Goal: Task Accomplishment & Management: Use online tool/utility

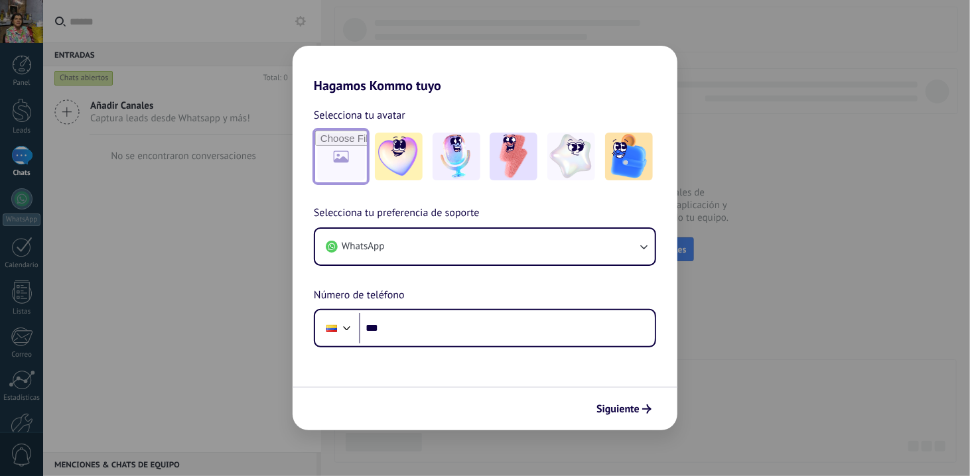
click at [334, 161] on input "file" at bounding box center [341, 157] width 52 height 52
type input "**********"
click at [524, 389] on div "Siguiente" at bounding box center [485, 409] width 385 height 44
drag, startPoint x: 756, startPoint y: 384, endPoint x: 717, endPoint y: 342, distance: 57.3
click at [756, 384] on div "Hagamos Kommo tuyo Selecciona tu avatar Restablecer Selecciona tu preferencia d…" at bounding box center [485, 238] width 970 height 476
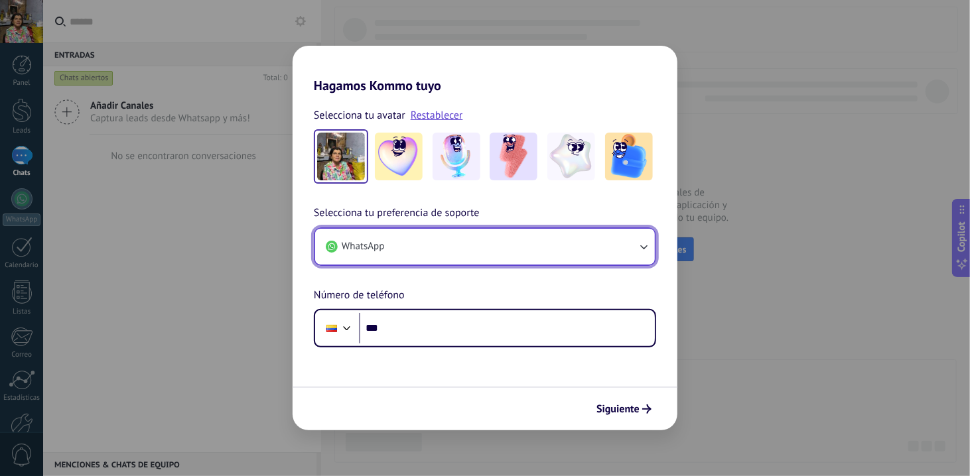
click at [645, 251] on icon "button" at bounding box center [643, 246] width 13 height 13
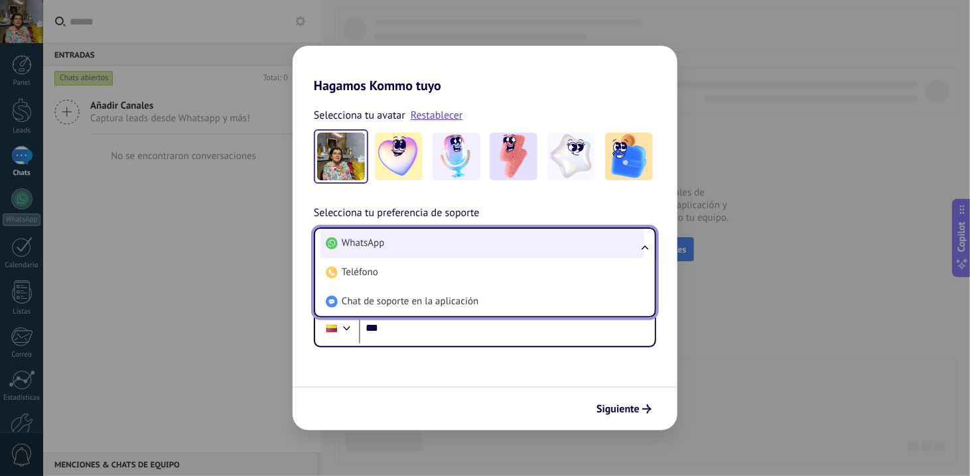
click at [482, 247] on li "WhatsApp" at bounding box center [482, 243] width 324 height 29
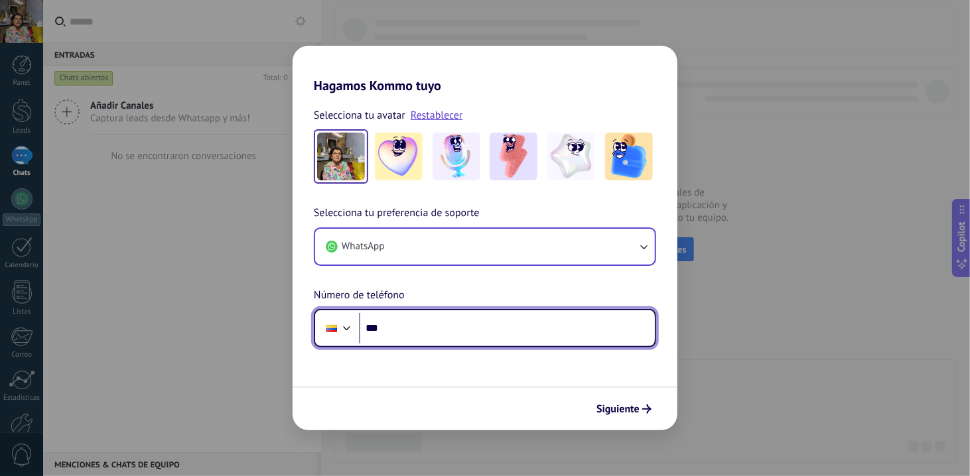
click at [386, 325] on input "***" at bounding box center [507, 328] width 296 height 31
type input "**********"
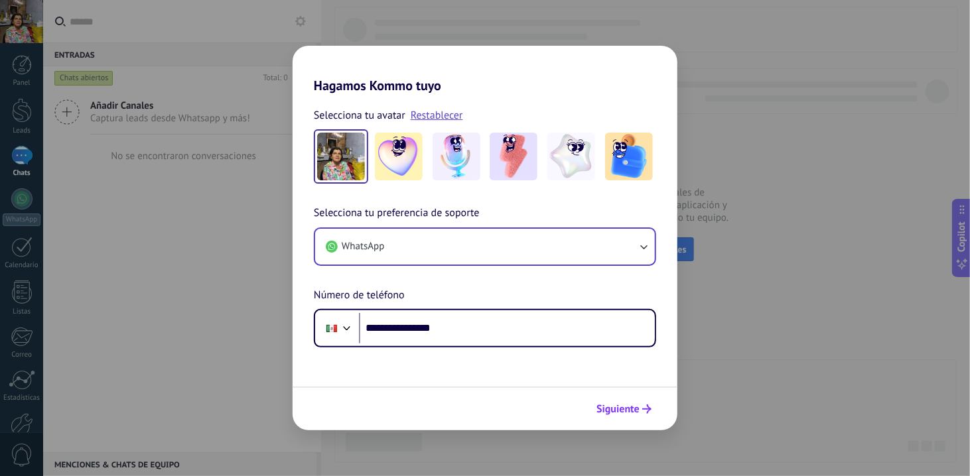
click at [618, 413] on span "Siguiente" at bounding box center [618, 409] width 43 height 9
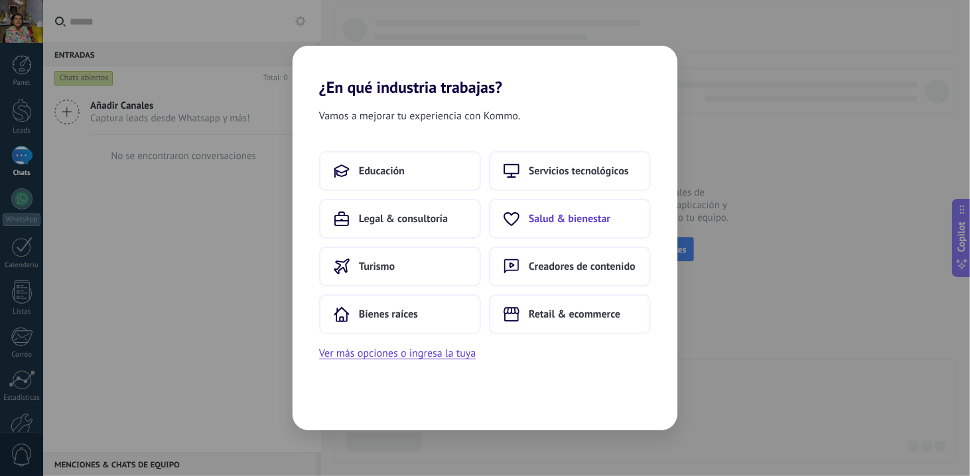
click at [553, 223] on span "Salud & bienestar" at bounding box center [570, 218] width 82 height 13
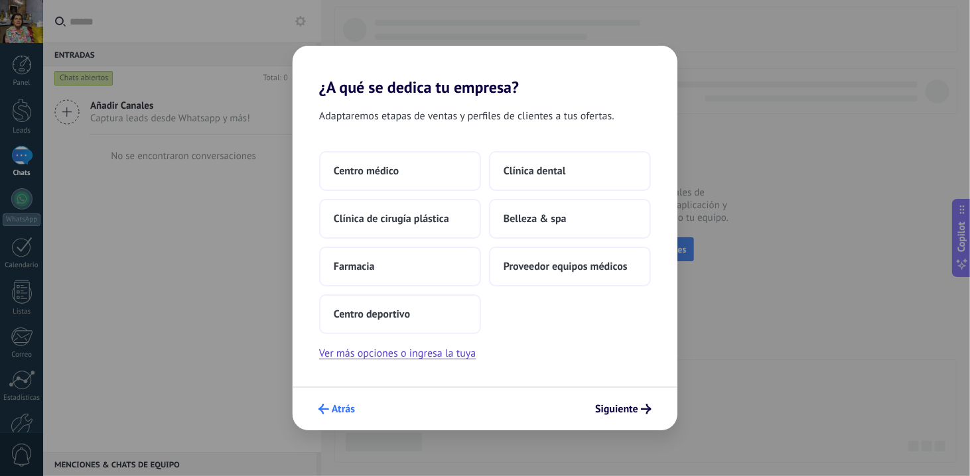
click at [341, 414] on span "Atrás" at bounding box center [343, 409] width 23 height 9
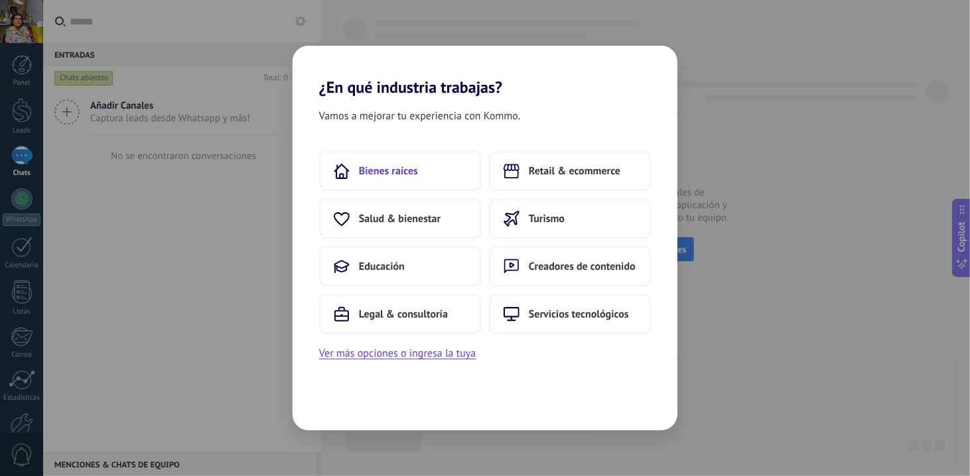
click at [421, 169] on button "Bienes raíces" at bounding box center [400, 171] width 162 height 40
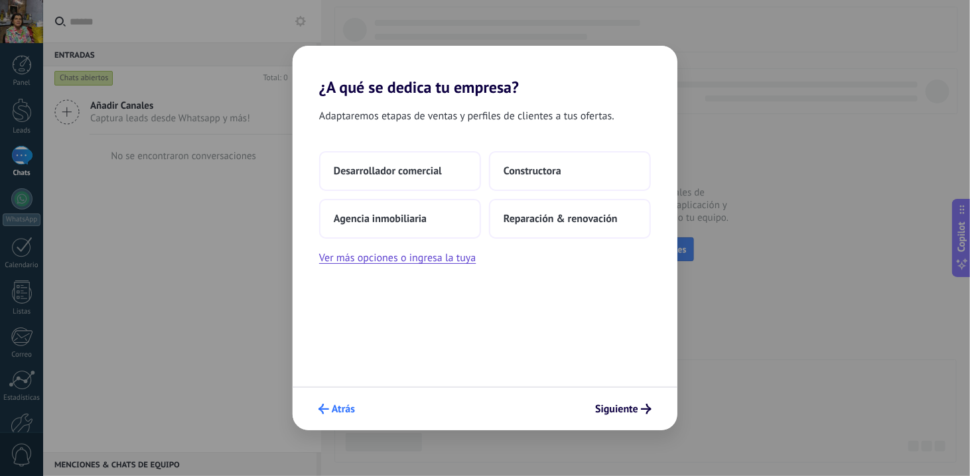
click at [329, 401] on button "Atrás" at bounding box center [337, 409] width 48 height 23
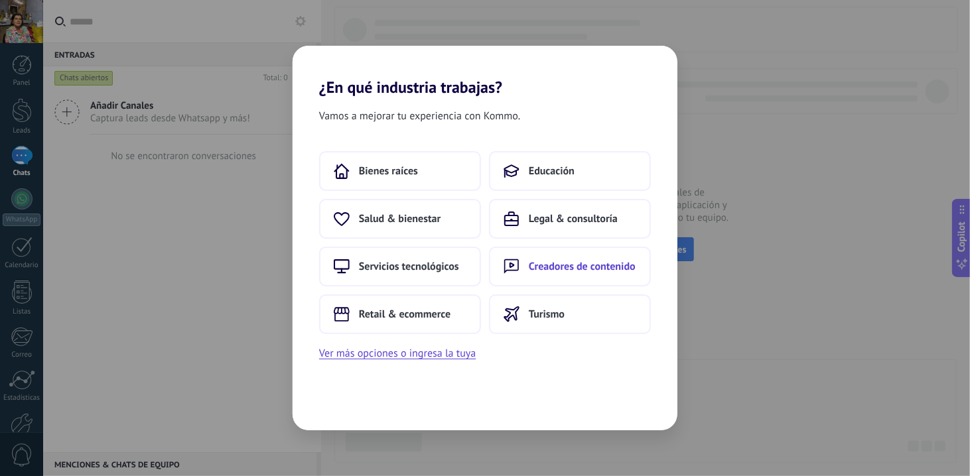
click at [552, 260] on span "Creadores de contenido" at bounding box center [582, 266] width 107 height 13
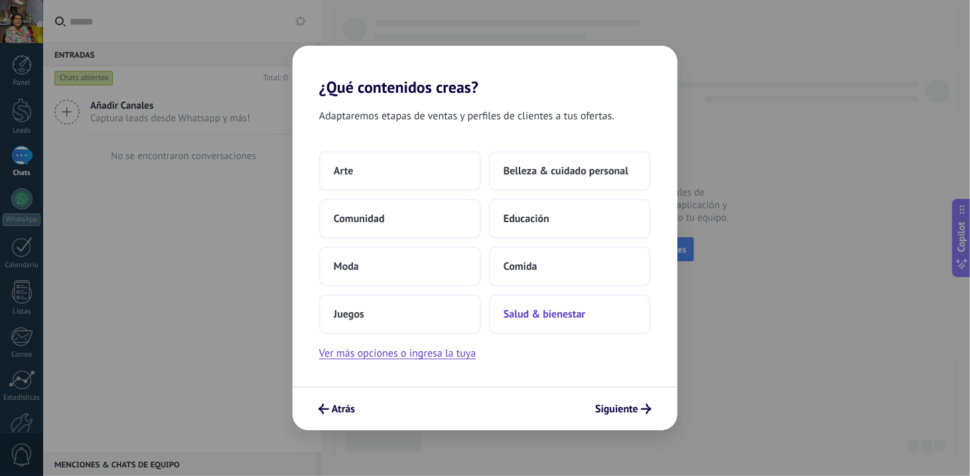
click at [529, 316] on span "Salud & bienestar" at bounding box center [545, 314] width 82 height 13
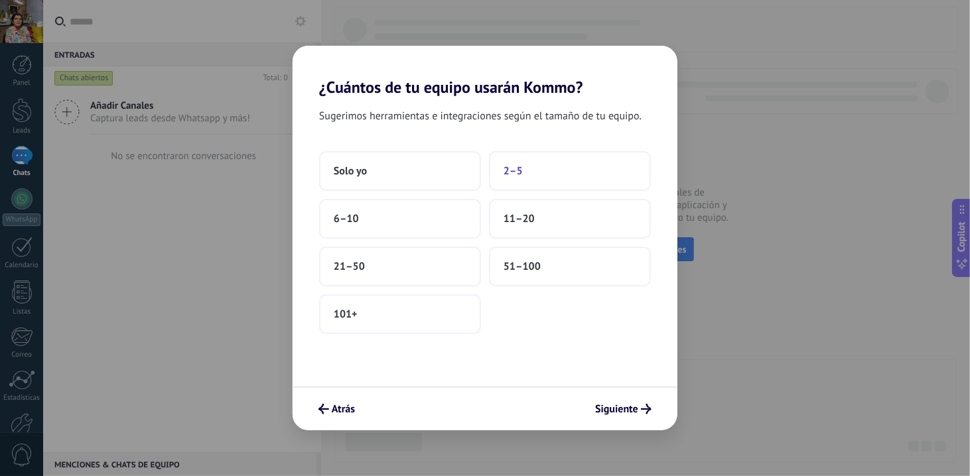
click at [549, 166] on button "2–5" at bounding box center [570, 171] width 162 height 40
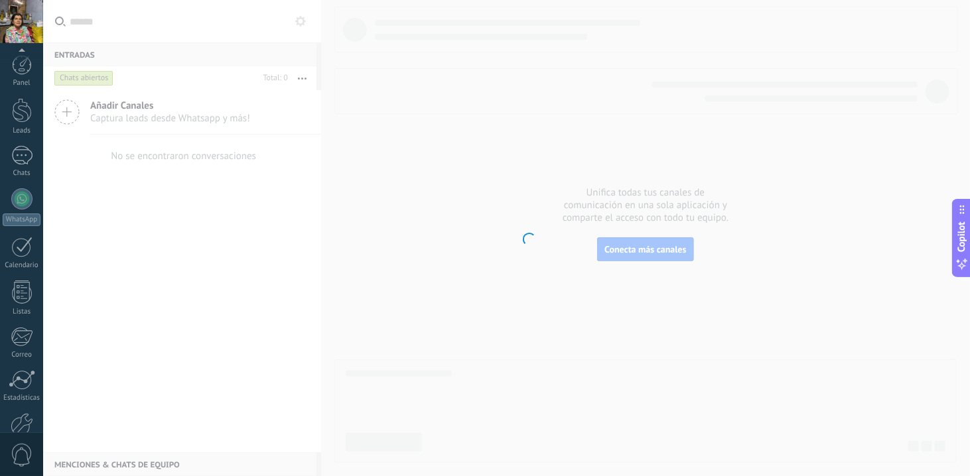
scroll to position [74, 0]
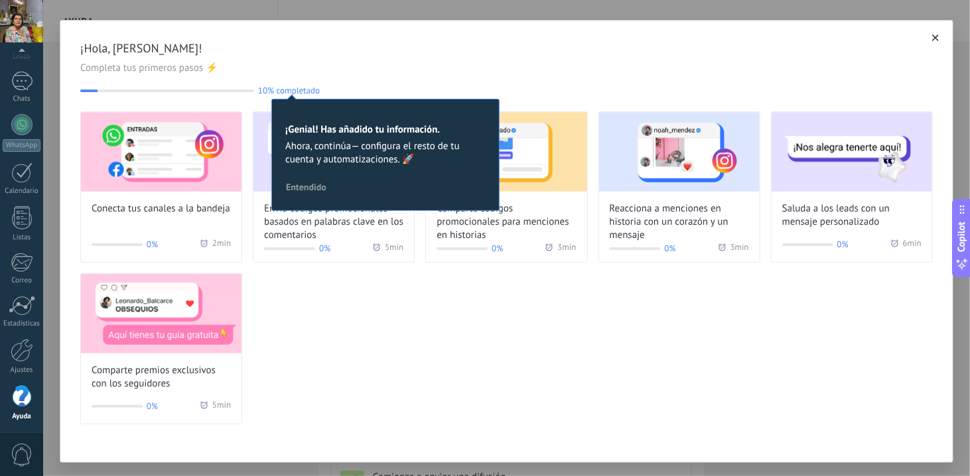
click at [382, 312] on div "Conecta tus canales a la bandeja 0% 2 min Envía códigos promocionales basados e…" at bounding box center [506, 267] width 853 height 313
click at [340, 93] on div "10% completado 10 ¡Genial! Has añadido tu información. Ahora, continúa— configu…" at bounding box center [506, 91] width 853 height 10
click at [355, 119] on picture at bounding box center [385, 118] width 200 height 11
click at [318, 182] on span "Entendido" at bounding box center [306, 186] width 40 height 9
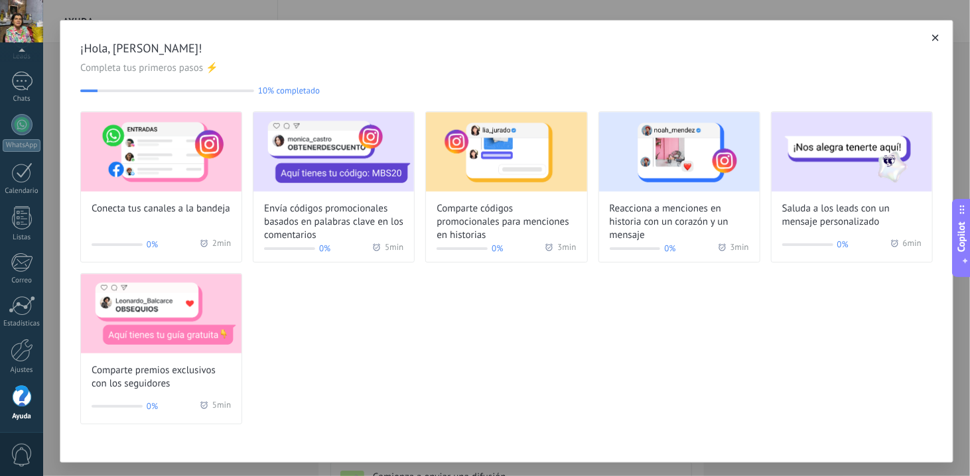
click at [932, 35] on span "button" at bounding box center [935, 37] width 7 height 9
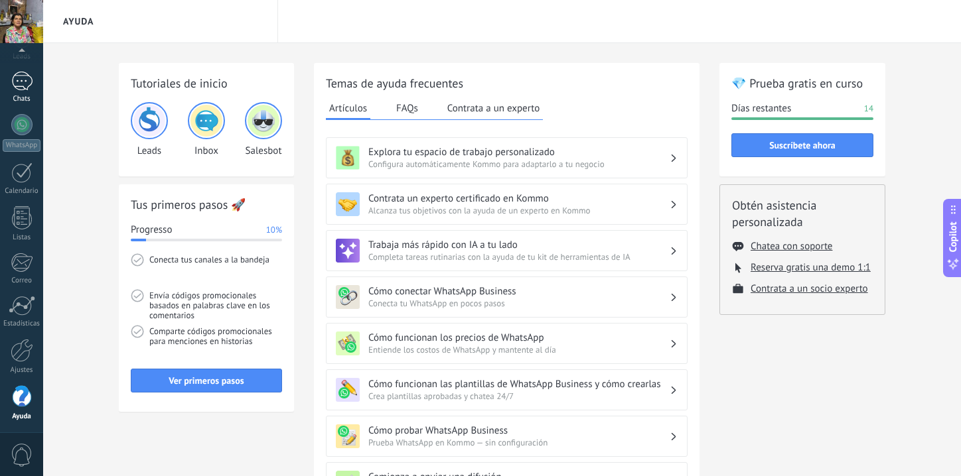
click at [12, 86] on div at bounding box center [21, 81] width 21 height 19
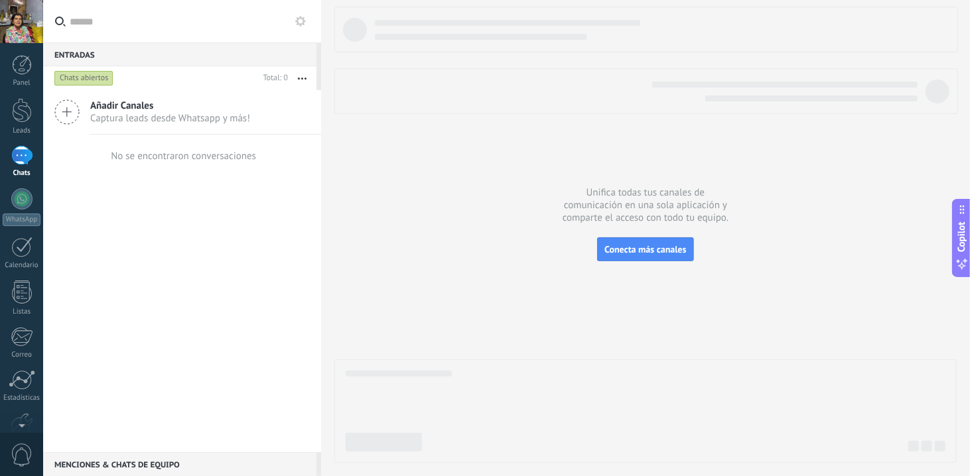
click at [303, 75] on button "button" at bounding box center [302, 78] width 29 height 24
click at [376, 160] on div at bounding box center [645, 235] width 622 height 457
click at [20, 192] on div at bounding box center [21, 198] width 21 height 21
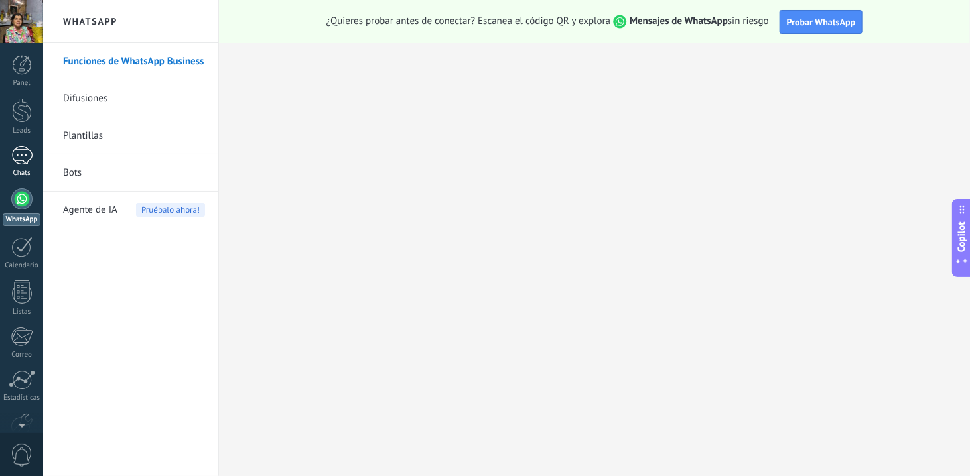
click at [19, 156] on div at bounding box center [21, 155] width 21 height 19
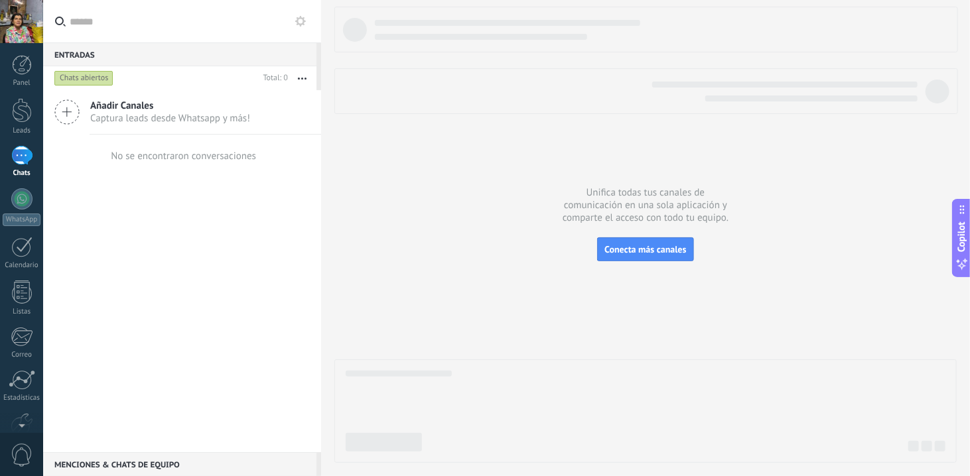
click at [132, 127] on div "Añadir Canales Captura leads desde Whatsapp y más!" at bounding box center [182, 112] width 278 height 44
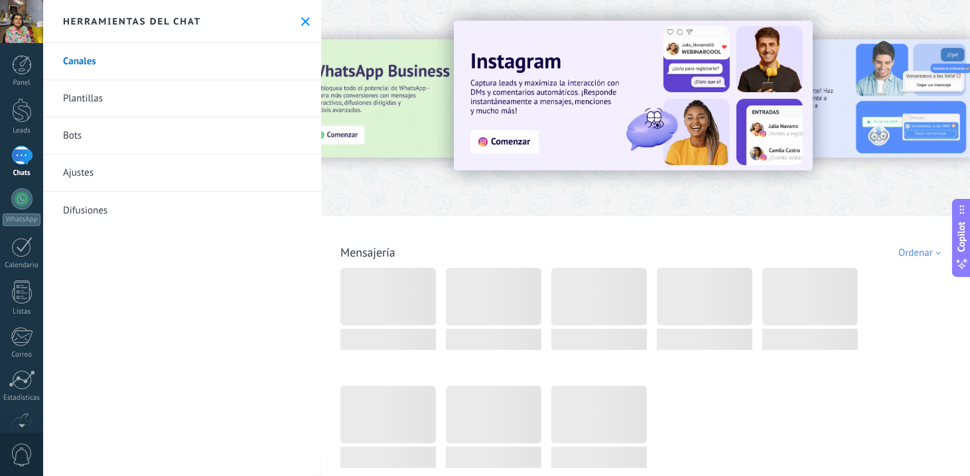
click at [366, 126] on div at bounding box center [320, 107] width 291 height 119
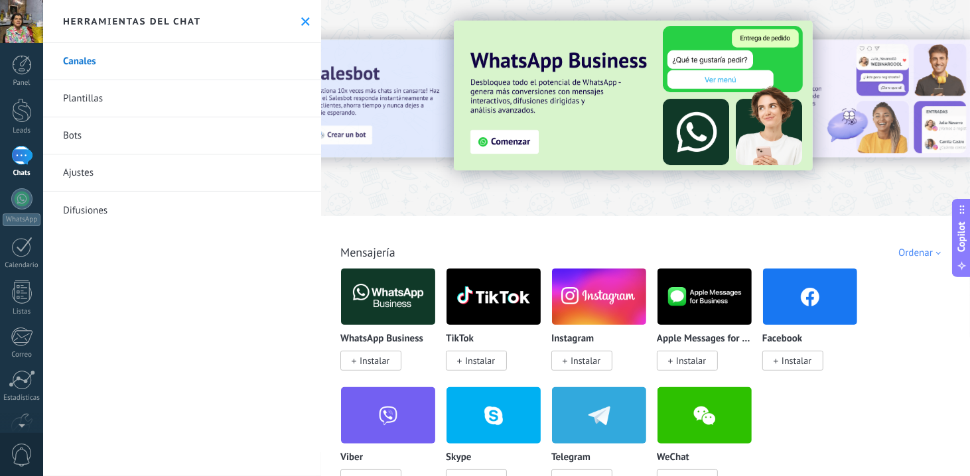
click at [362, 360] on span "Instalar" at bounding box center [375, 361] width 30 height 12
click at [364, 305] on div at bounding box center [388, 297] width 96 height 58
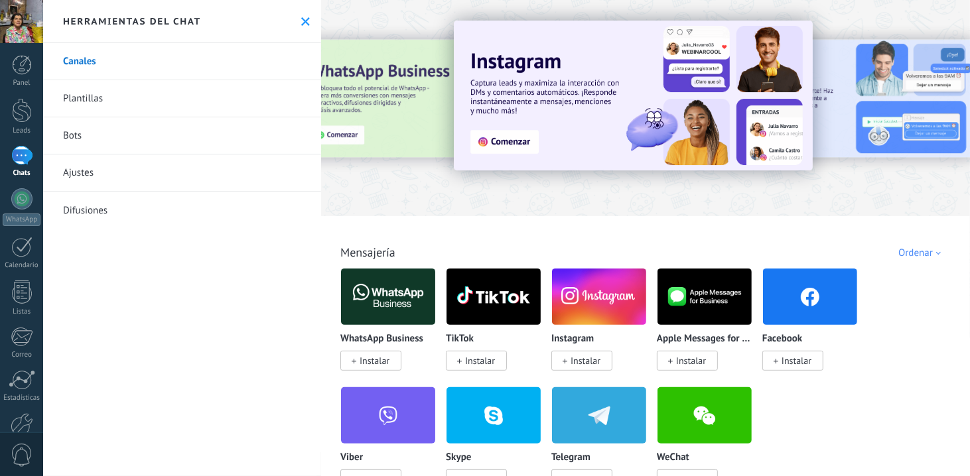
click at [336, 178] on div at bounding box center [645, 104] width 649 height 190
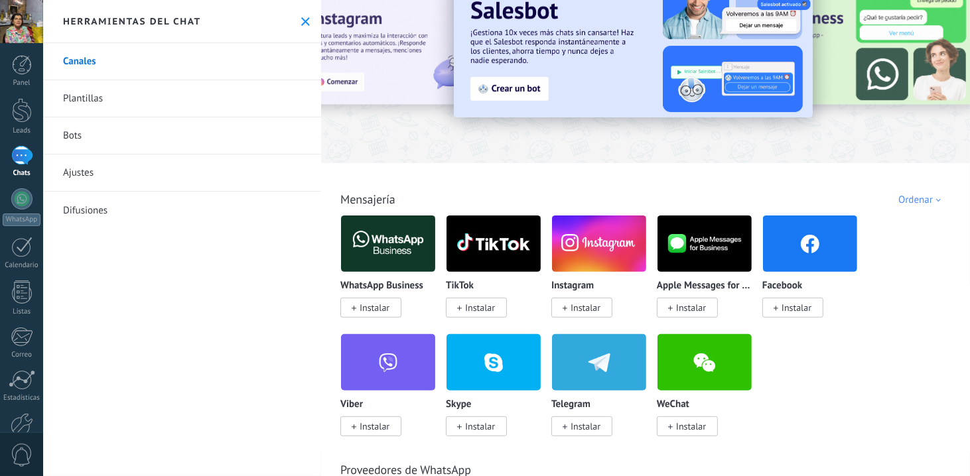
scroll to position [27, 0]
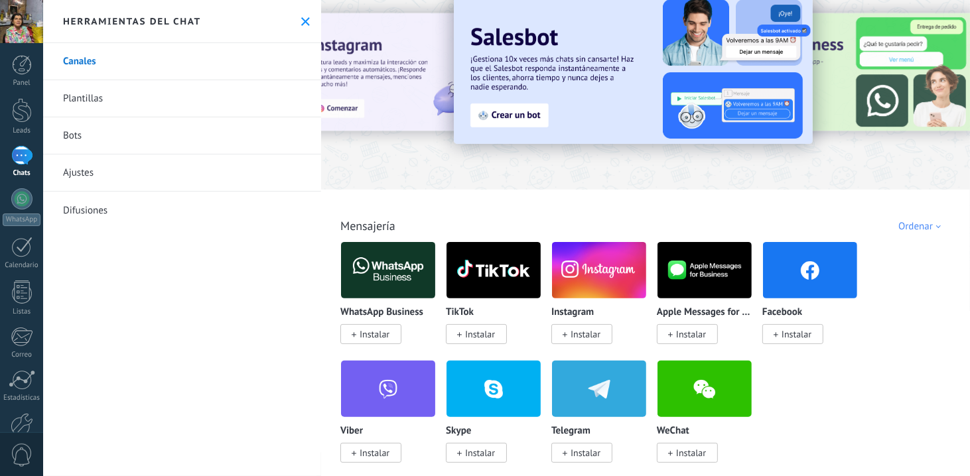
click at [959, 419] on div "WhatsApp Business Instalar TikTok Instalar Instagram Instalar Apple Messages fo…" at bounding box center [652, 361] width 624 height 238
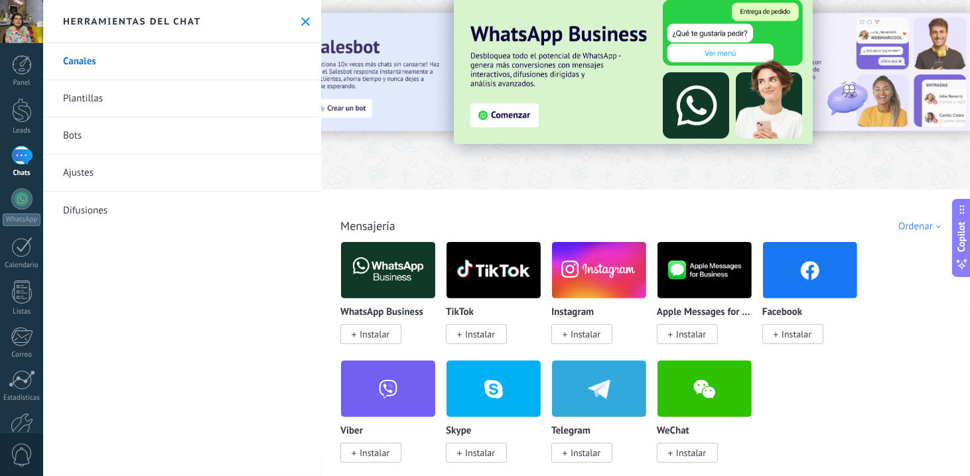
click at [959, 419] on div "WhatsApp Business Instalar TikTok Instalar Instagram Instalar Apple Messages fo…" at bounding box center [652, 361] width 624 height 238
click at [396, 277] on img at bounding box center [388, 270] width 94 height 64
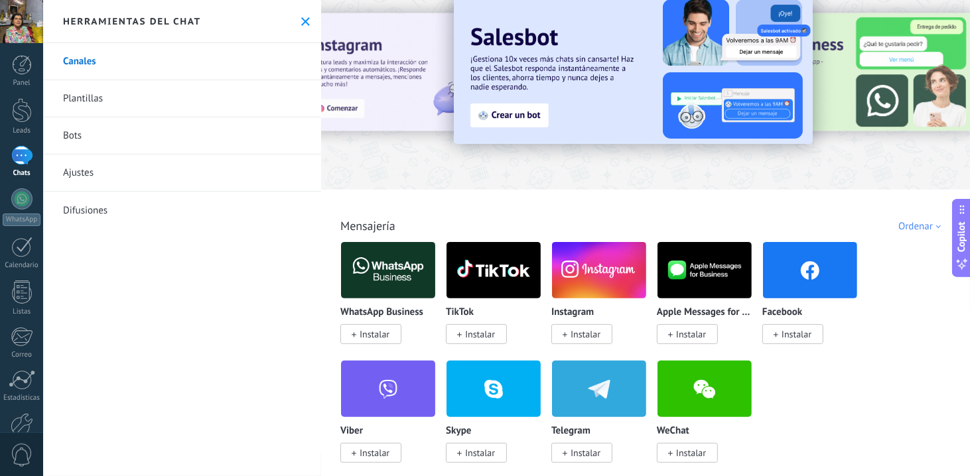
click at [385, 266] on img at bounding box center [388, 270] width 94 height 64
click at [361, 273] on img at bounding box center [388, 270] width 94 height 64
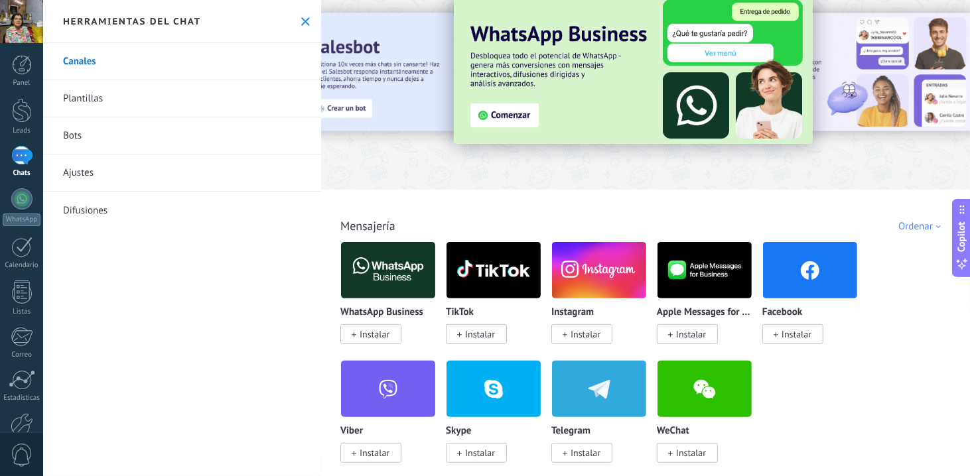
click at [352, 270] on img at bounding box center [388, 270] width 94 height 64
click at [371, 340] on span "Instalar" at bounding box center [375, 334] width 30 height 12
click at [369, 274] on img at bounding box center [388, 270] width 94 height 64
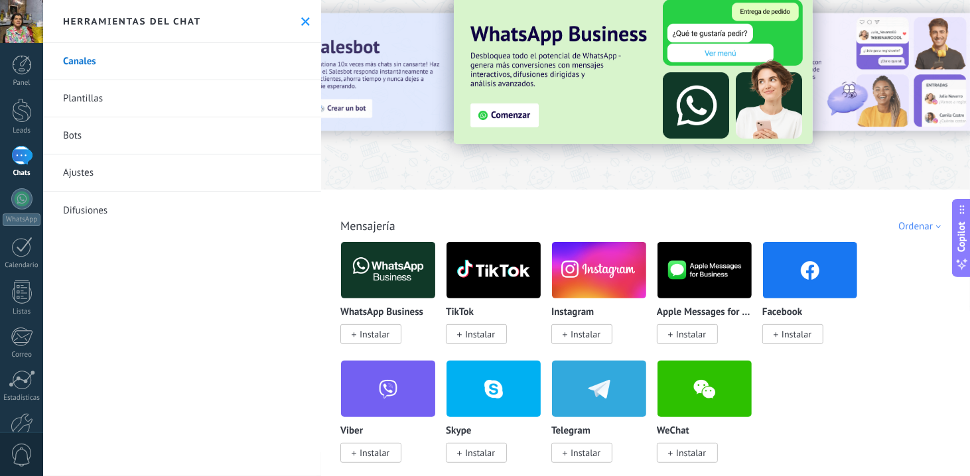
click at [369, 274] on body ".abccls-1,.abccls-2{fill-rule:evenodd}.abccls-2{fill:#fff} .abfcls-1{fill:none}…" at bounding box center [485, 238] width 970 height 476
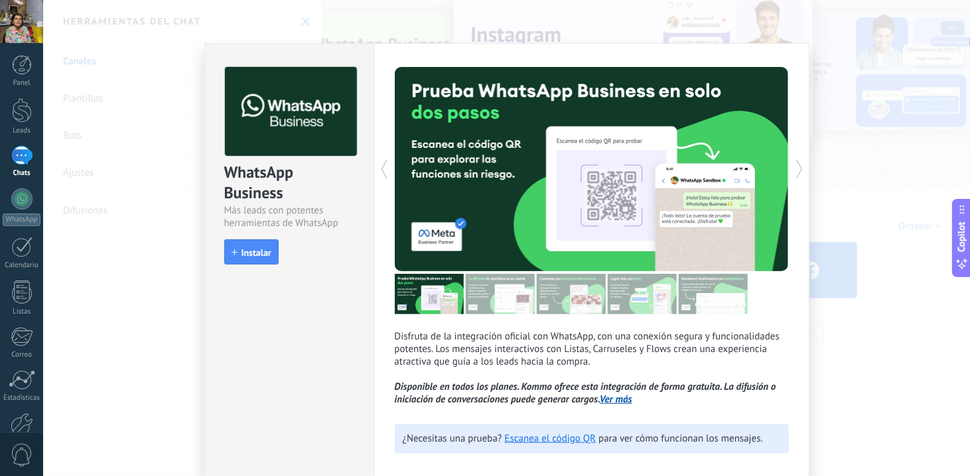
click at [587, 188] on div at bounding box center [493, 169] width 197 height 204
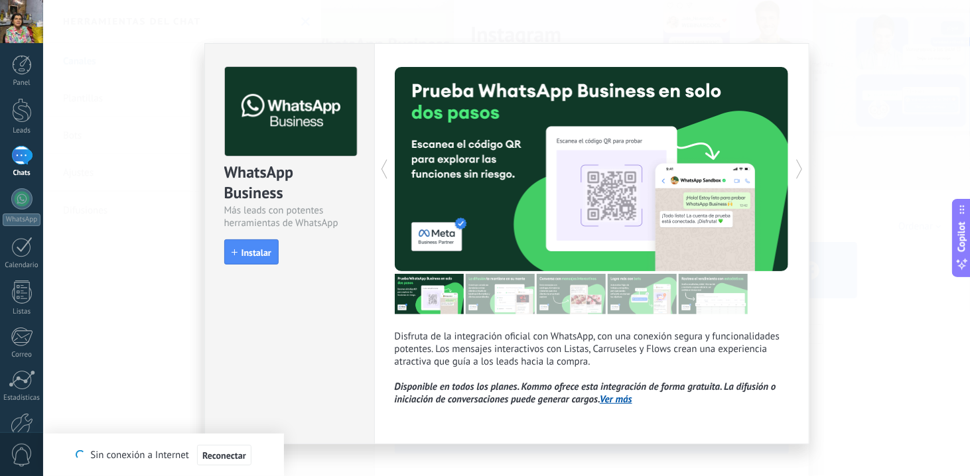
click at [840, 173] on div "WhatsApp Business Más leads con potentes herramientas de WhatsApp install Insta…" at bounding box center [506, 238] width 927 height 476
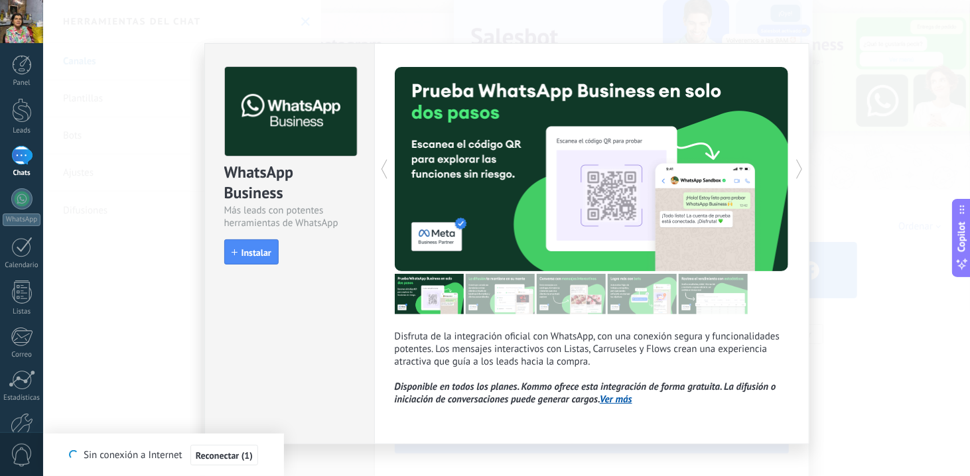
click at [453, 19] on div "WhatsApp Business Más leads con potentes herramientas de WhatsApp install Insta…" at bounding box center [506, 238] width 927 height 476
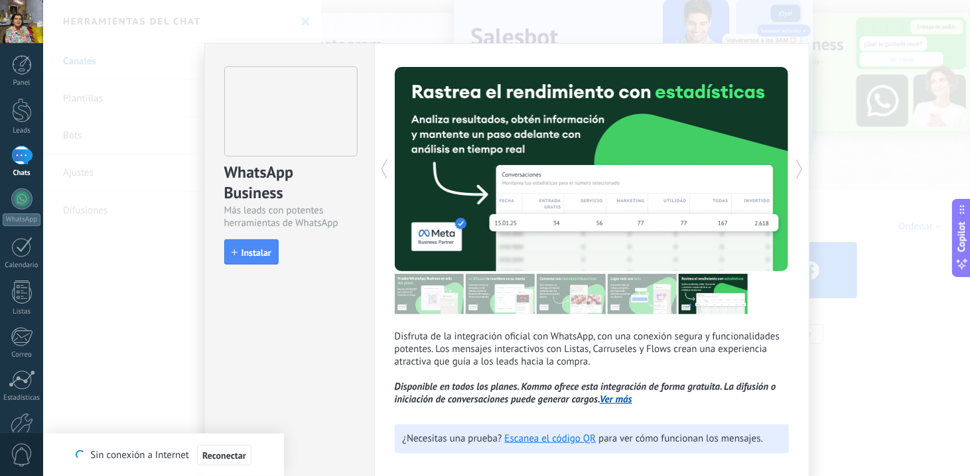
click at [457, 20] on div "WhatsApp Business Más leads con potentes herramientas de WhatsApp install Insta…" at bounding box center [506, 238] width 927 height 476
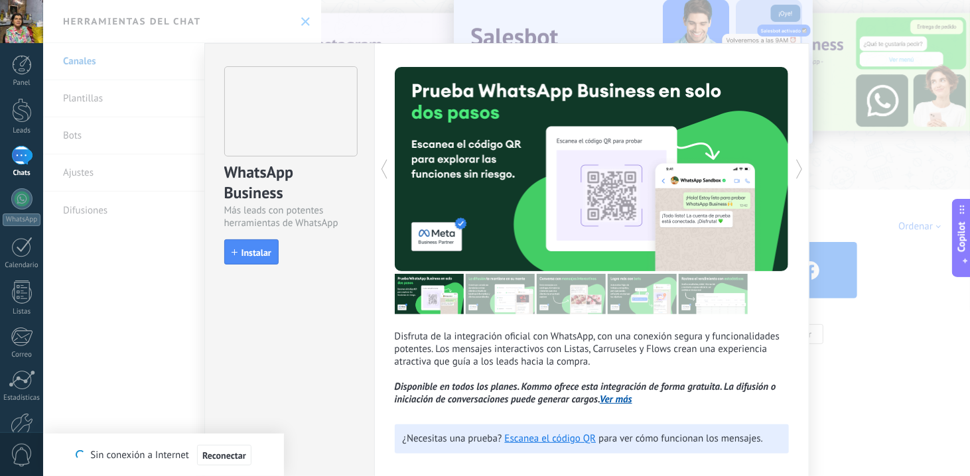
click at [457, 20] on div "WhatsApp Business Más leads con potentes herramientas de WhatsApp install Insta…" at bounding box center [506, 238] width 927 height 476
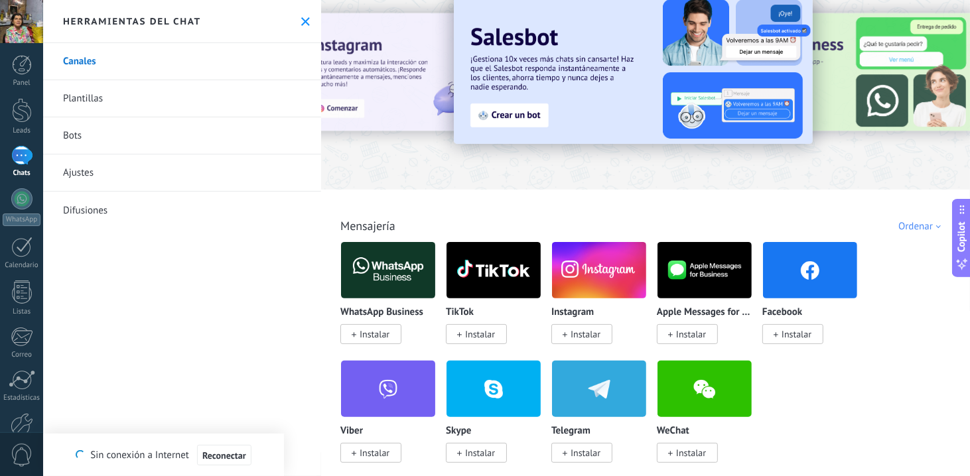
click at [457, 20] on img at bounding box center [633, 69] width 359 height 150
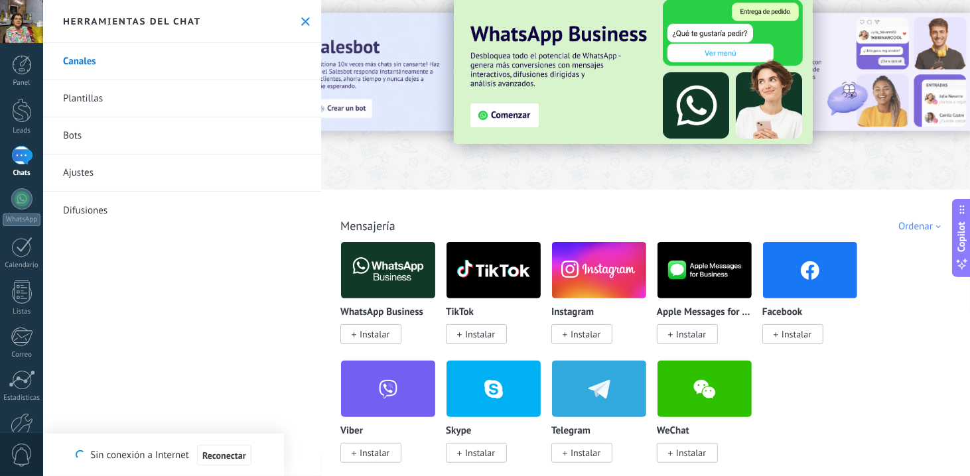
click at [387, 289] on img at bounding box center [388, 270] width 94 height 64
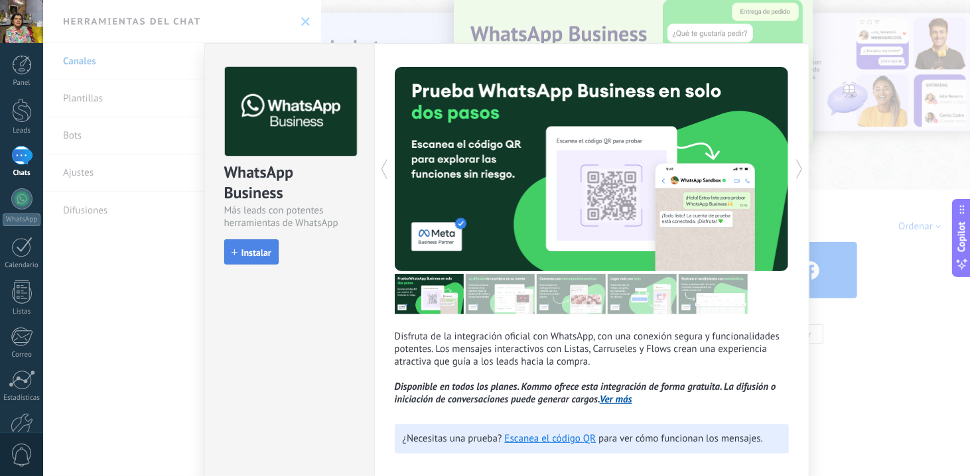
click at [257, 240] on button "Instalar" at bounding box center [251, 252] width 54 height 25
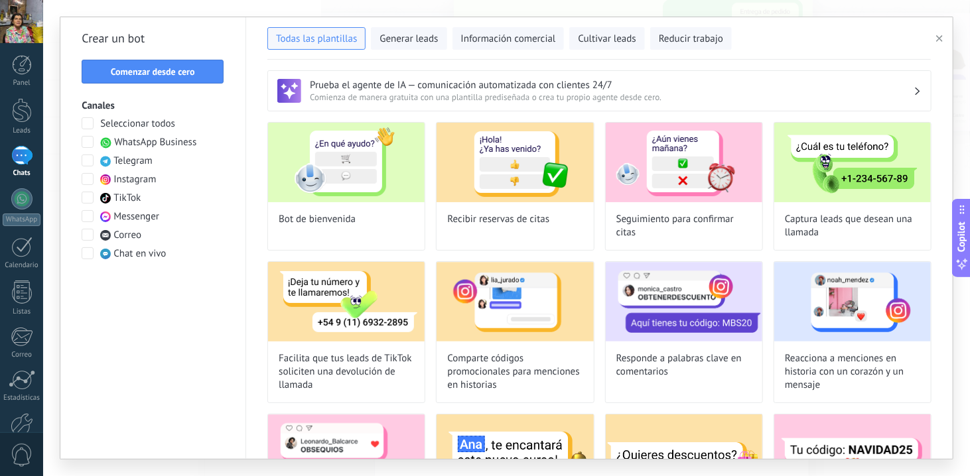
click at [401, 202] on div "Bot de bienvenida" at bounding box center [346, 186] width 158 height 129
type input "**********"
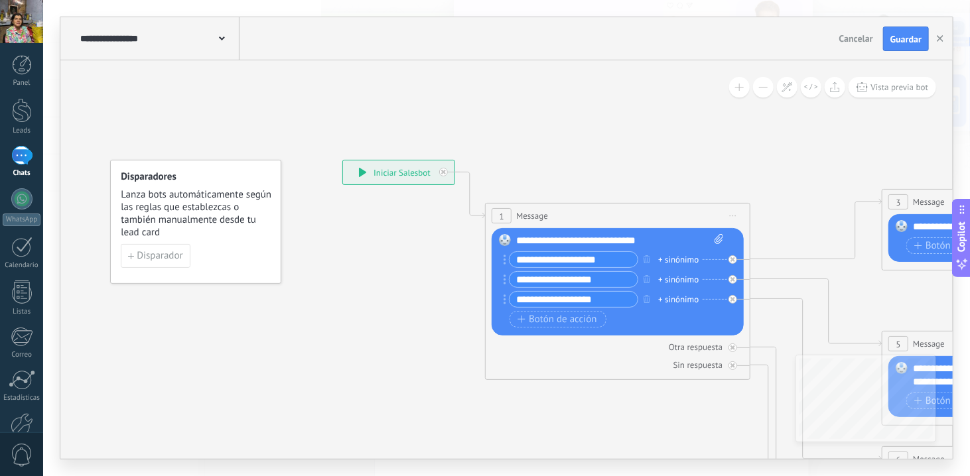
click at [844, 40] on span "Cancelar" at bounding box center [856, 39] width 34 height 12
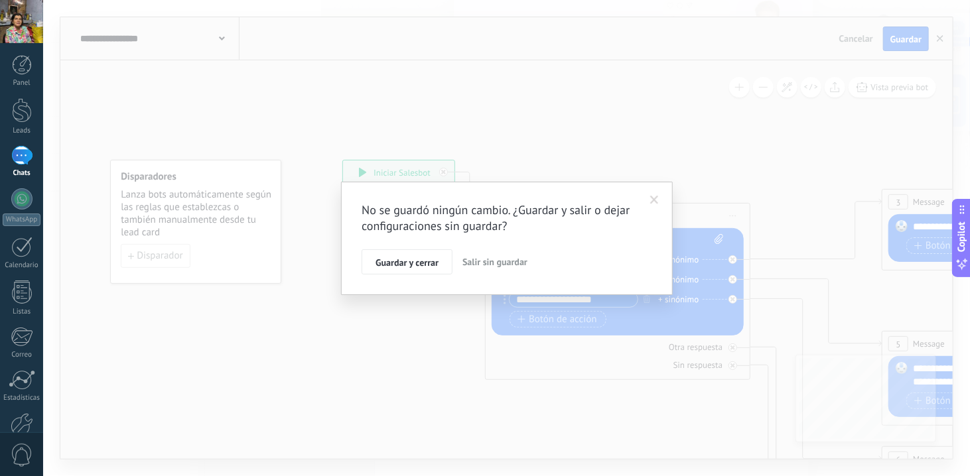
click at [656, 203] on span at bounding box center [654, 200] width 9 height 9
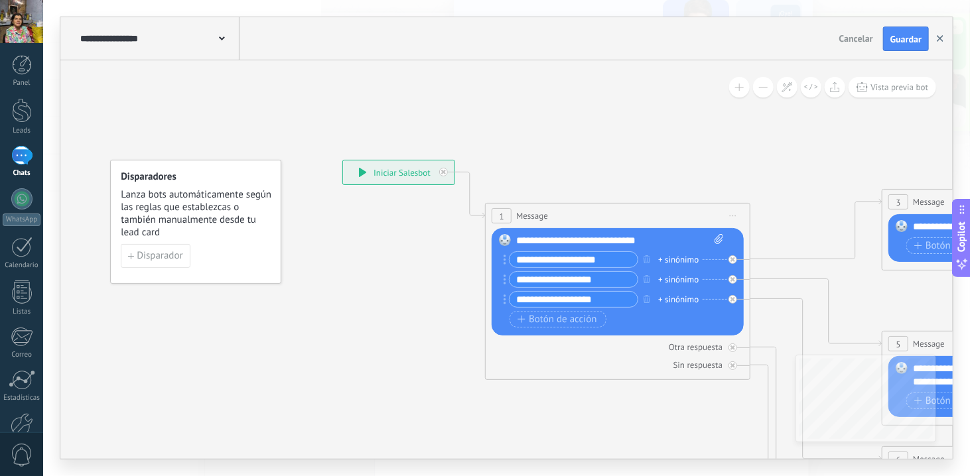
click at [936, 48] on button "button" at bounding box center [940, 39] width 20 height 25
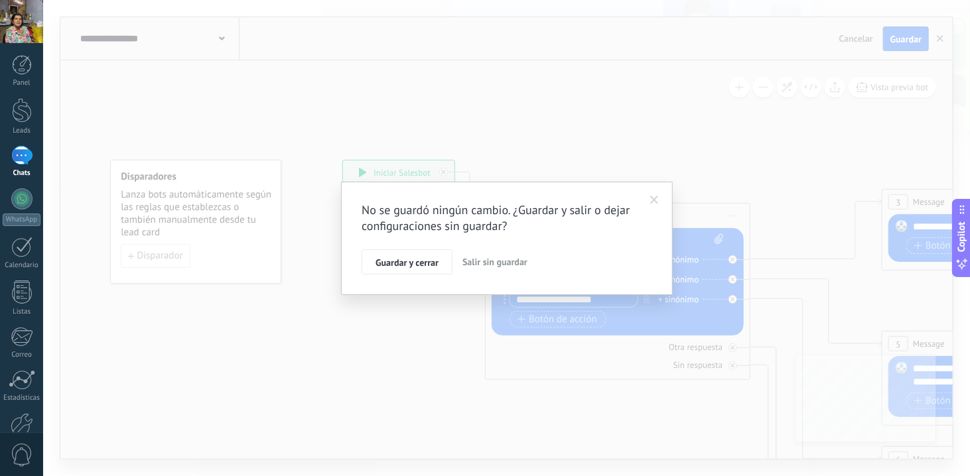
click at [936, 42] on div "No se guardó ningún cambio. ¿Guardar y salir o dejar configuraciones sin guarda…" at bounding box center [506, 238] width 927 height 476
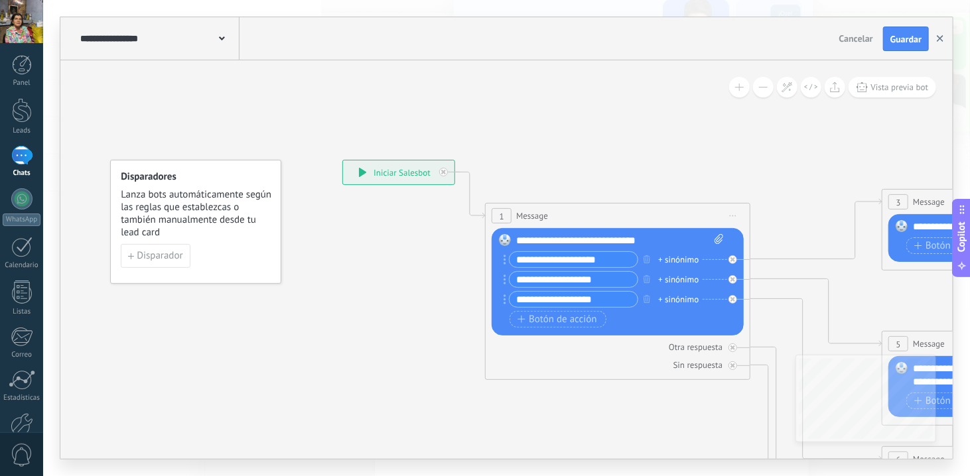
click at [941, 35] on icon "button" at bounding box center [940, 38] width 7 height 7
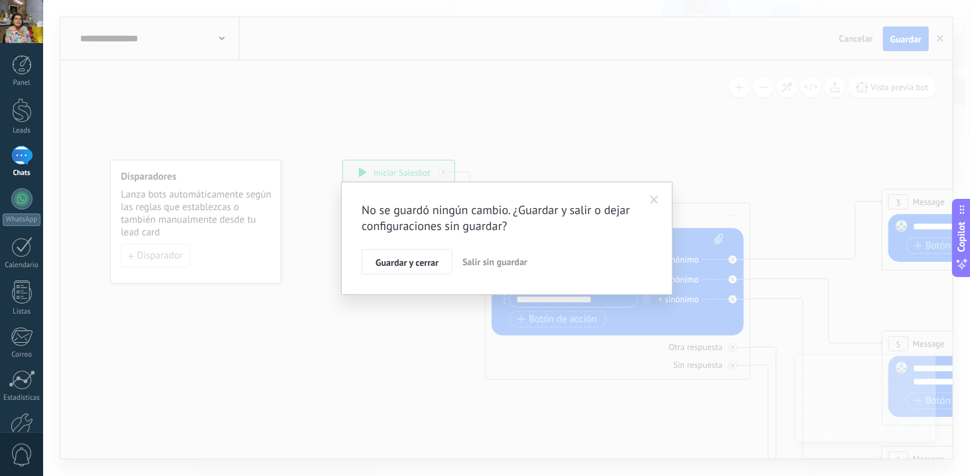
click at [419, 274] on div "No se guardó ningún cambio. ¿Guardar y salir o dejar configuraciones sin guarda…" at bounding box center [507, 238] width 332 height 113
click at [470, 263] on span "Salir sin guardar" at bounding box center [494, 262] width 65 height 12
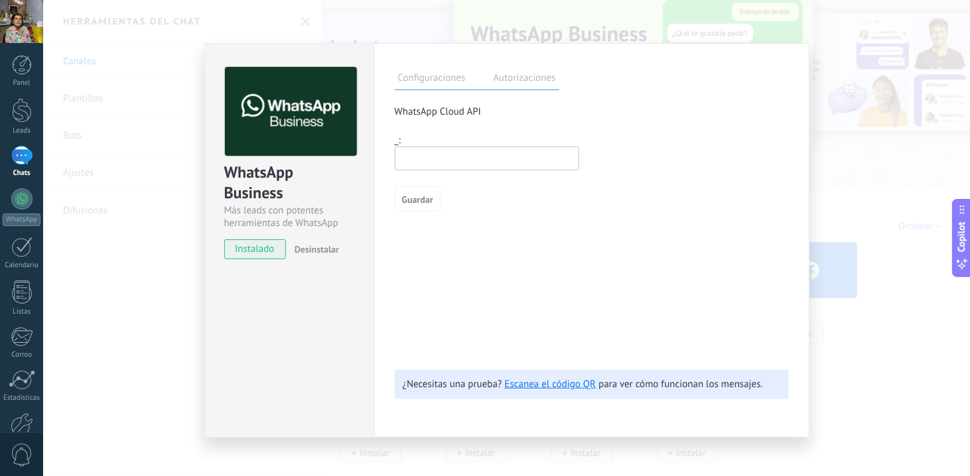
click at [457, 29] on div "WhatsApp Business Más leads con potentes herramientas de WhatsApp instalado Des…" at bounding box center [506, 238] width 927 height 476
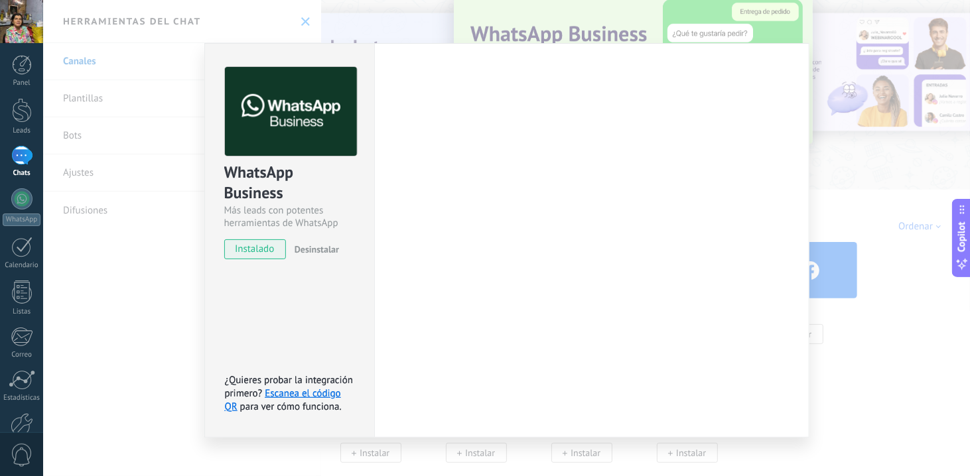
click at [457, 29] on div "WhatsApp Business Más leads con potentes herramientas de WhatsApp instalado Des…" at bounding box center [506, 238] width 927 height 476
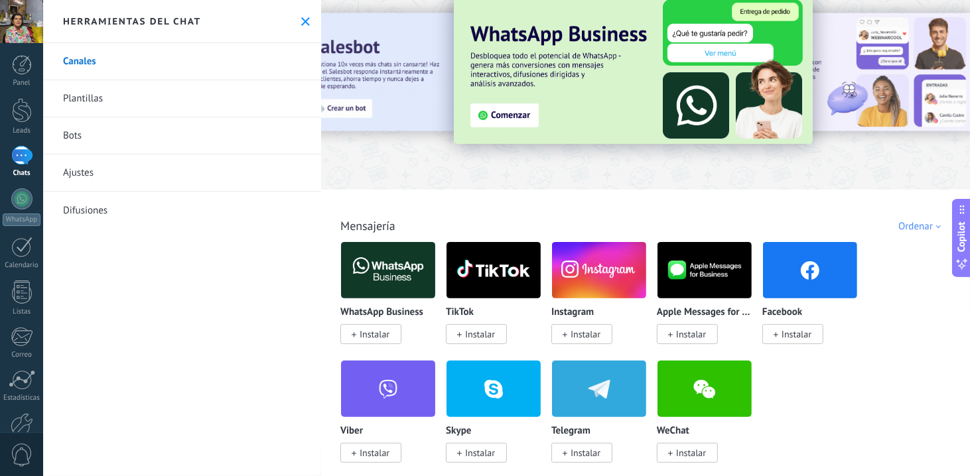
click at [382, 293] on img at bounding box center [388, 270] width 94 height 64
click at [353, 279] on img at bounding box center [388, 270] width 94 height 64
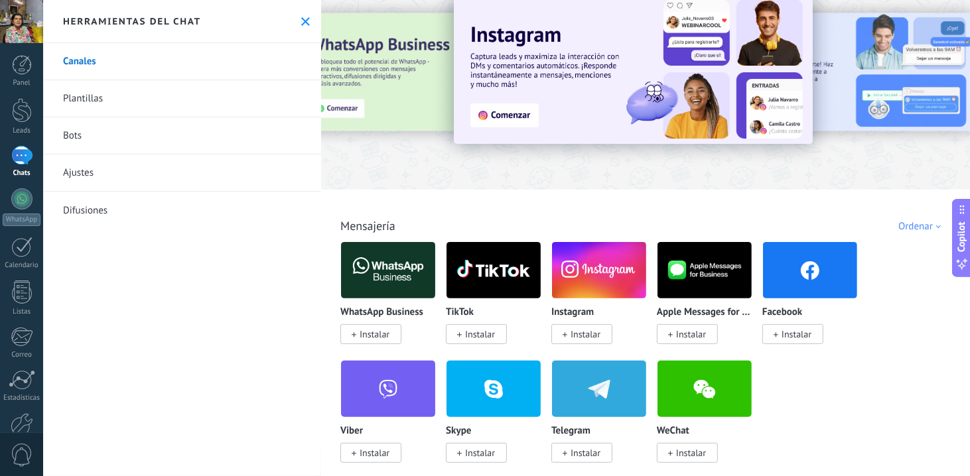
click at [384, 334] on span "Instalar" at bounding box center [375, 334] width 30 height 12
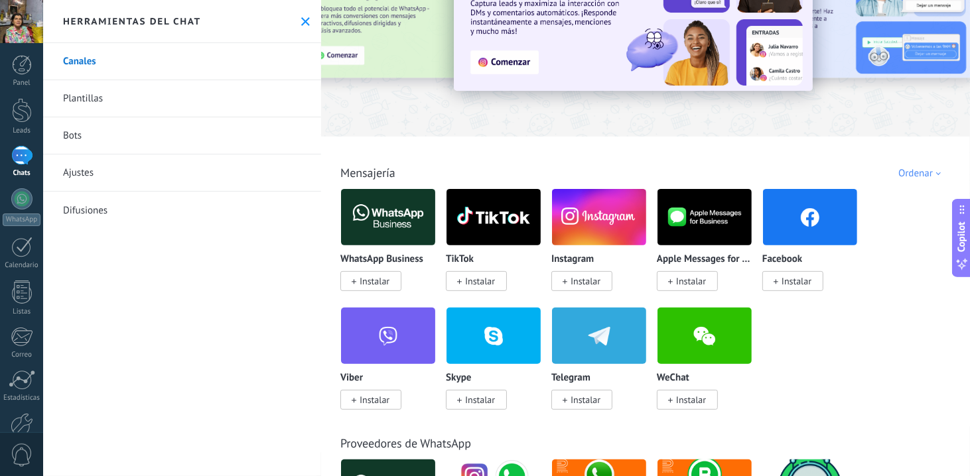
scroll to position [53, 0]
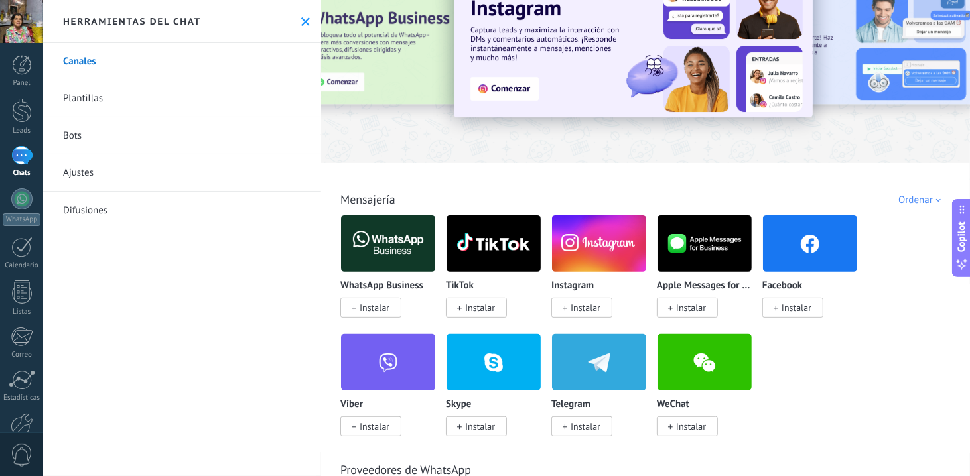
click at [354, 313] on span at bounding box center [354, 308] width 5 height 12
click at [363, 261] on img at bounding box center [388, 244] width 94 height 64
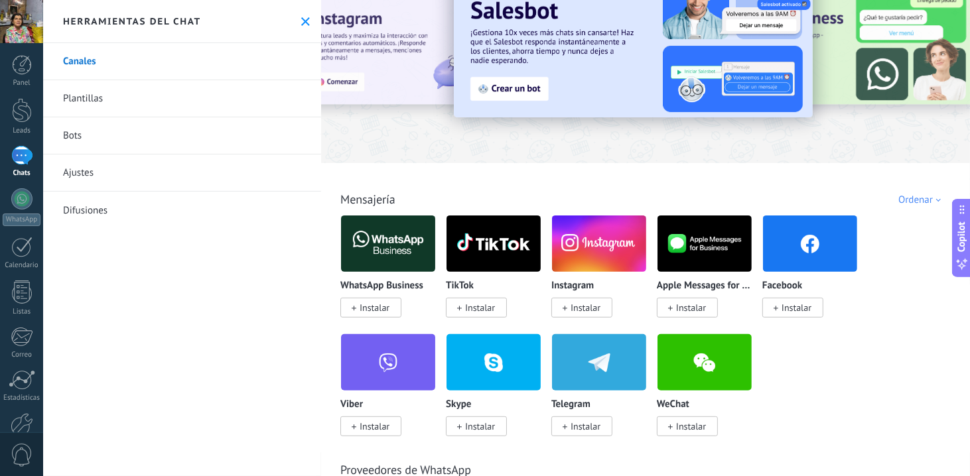
click at [363, 261] on img at bounding box center [388, 244] width 94 height 64
click at [489, 267] on img at bounding box center [494, 244] width 94 height 64
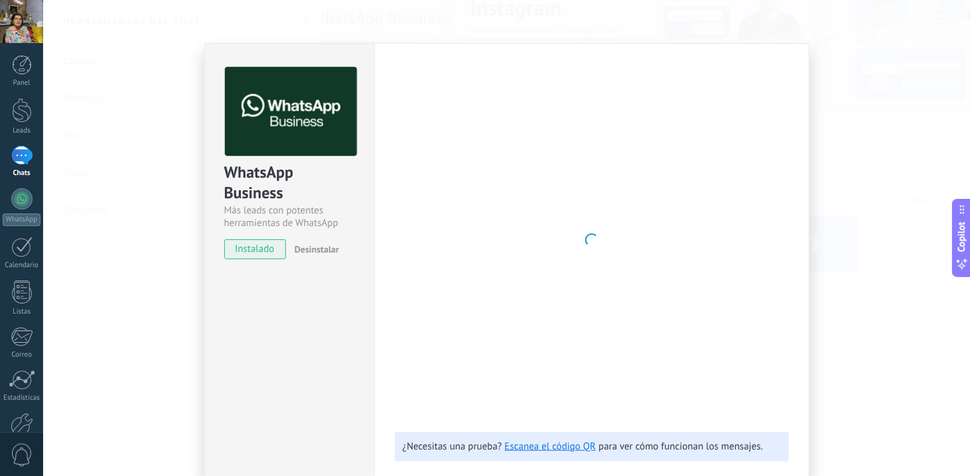
click at [565, 17] on div "WhatsApp Business Más leads con potentes herramientas de WhatsApp instalado Des…" at bounding box center [506, 238] width 927 height 476
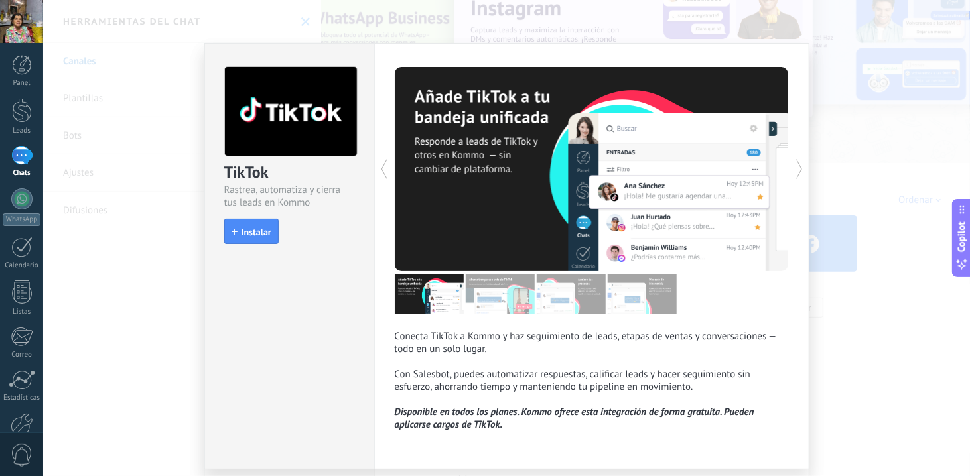
click at [669, 17] on div "TikTok Rastrea, automatiza y cierra tus leads en Kommo install Instalar Conecta…" at bounding box center [506, 238] width 927 height 476
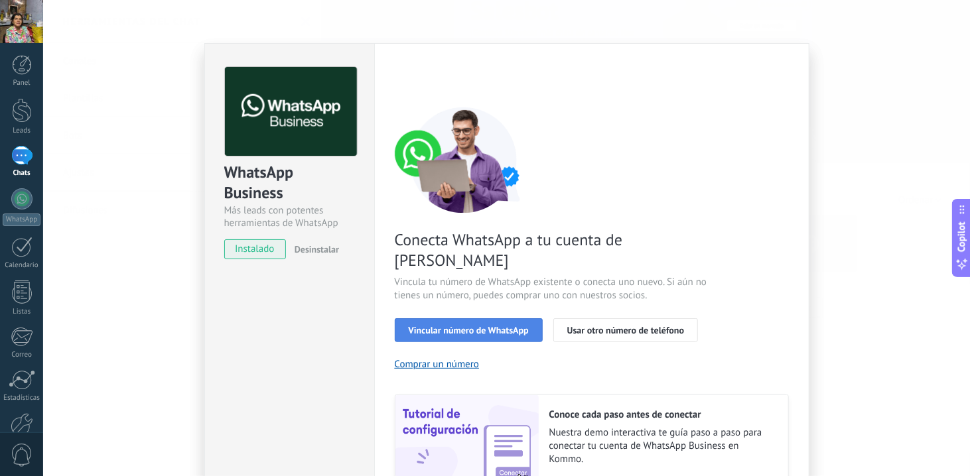
click at [414, 326] on span "Vincular número de WhatsApp" at bounding box center [469, 330] width 120 height 9
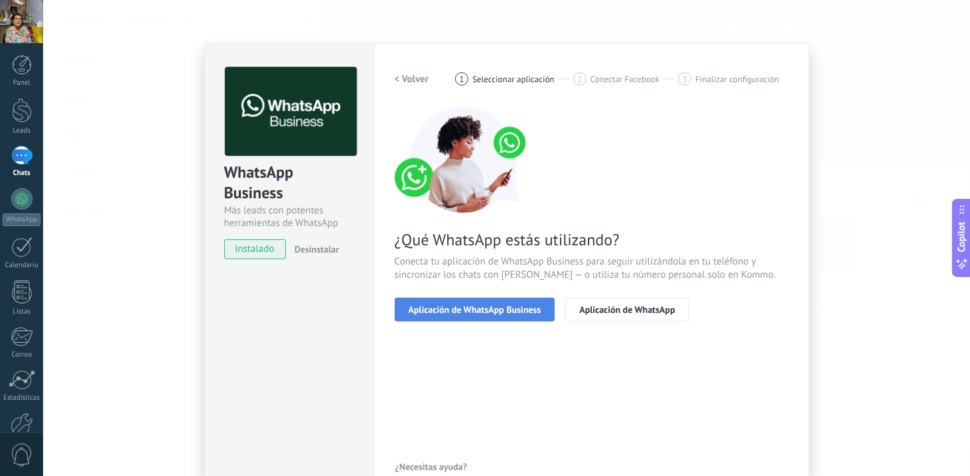
click at [453, 314] on span "Aplicación de WhatsApp Business" at bounding box center [475, 309] width 133 height 9
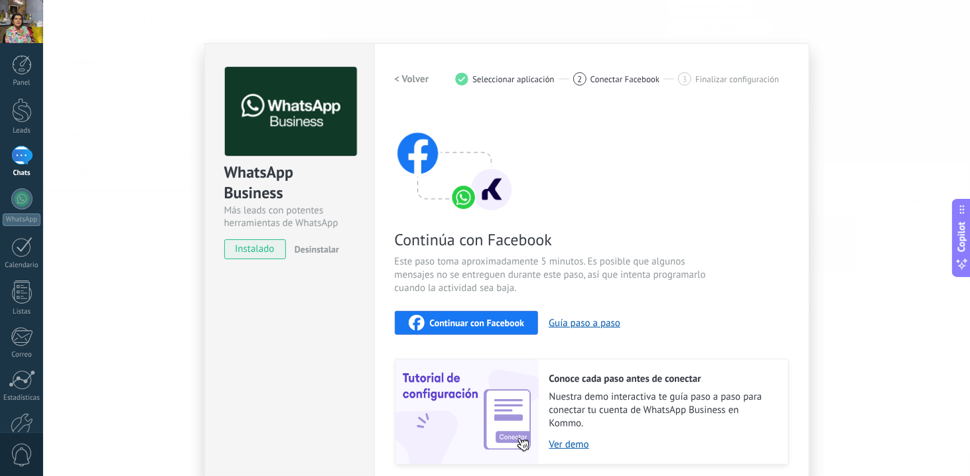
click at [454, 314] on button "Continuar con Facebook" at bounding box center [467, 323] width 144 height 24
click at [478, 318] on span "Continuar con Facebook" at bounding box center [477, 322] width 95 height 9
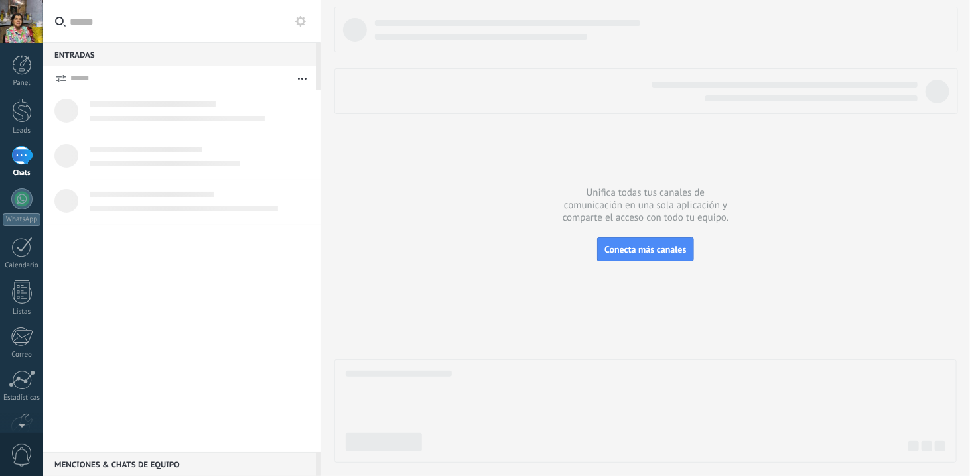
click at [613, 109] on div at bounding box center [646, 91] width 624 height 46
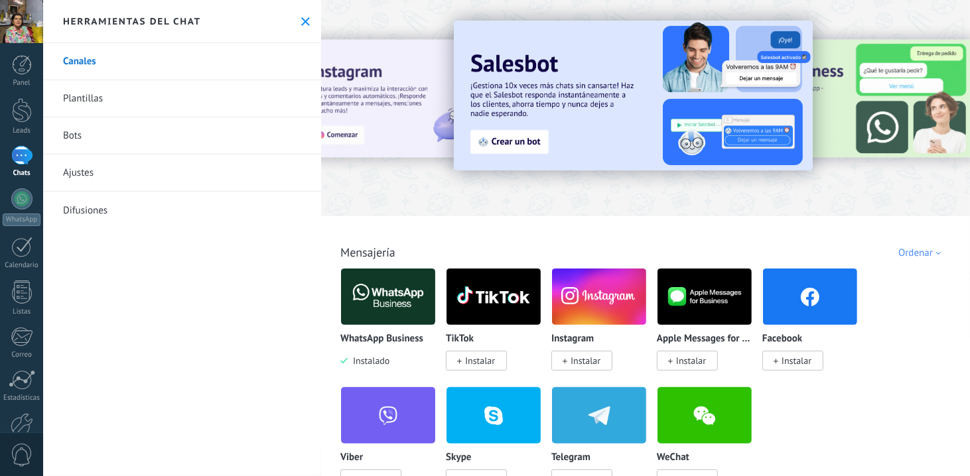
click at [338, 272] on div "Mensajería WhatsApp Business Instalado TikTok Instalar Instagram Instalar Apple…" at bounding box center [645, 353] width 641 height 271
click at [366, 286] on img at bounding box center [388, 297] width 94 height 64
click at [357, 298] on img at bounding box center [388, 297] width 94 height 64
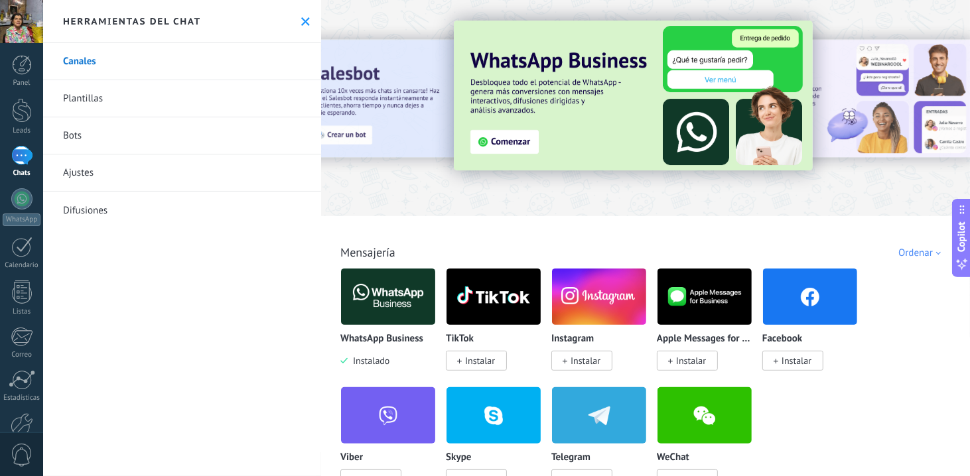
click at [533, 370] on div "TikTok Instalar" at bounding box center [499, 327] width 106 height 119
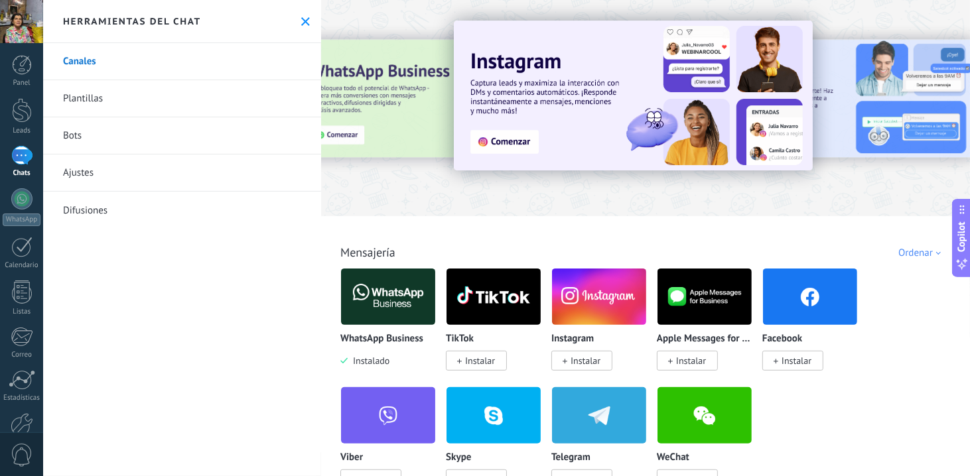
click at [350, 293] on img at bounding box center [388, 297] width 94 height 64
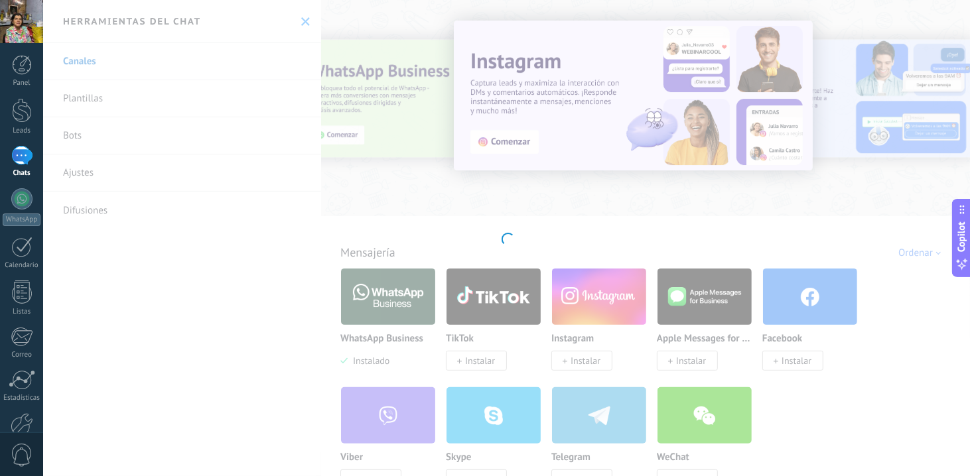
click at [362, 356] on div at bounding box center [506, 238] width 927 height 476
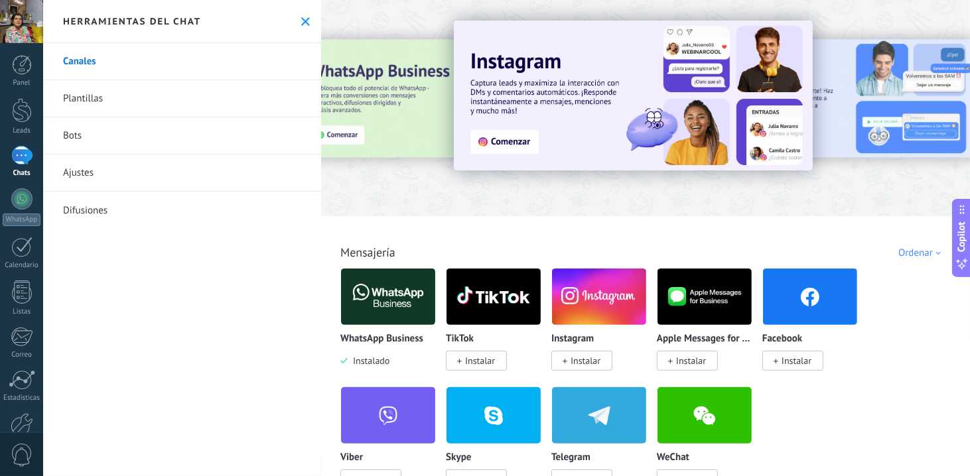
click at [377, 305] on img at bounding box center [388, 297] width 94 height 64
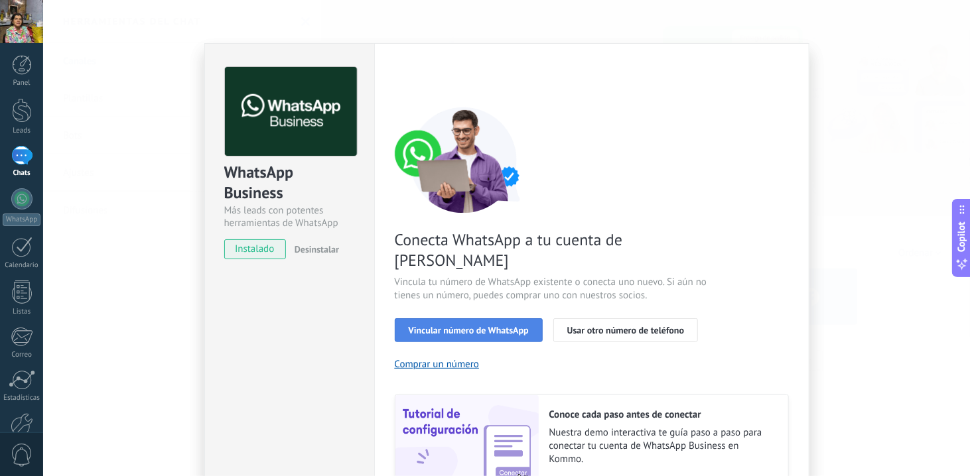
click at [444, 318] on button "Vincular número de WhatsApp" at bounding box center [469, 330] width 148 height 24
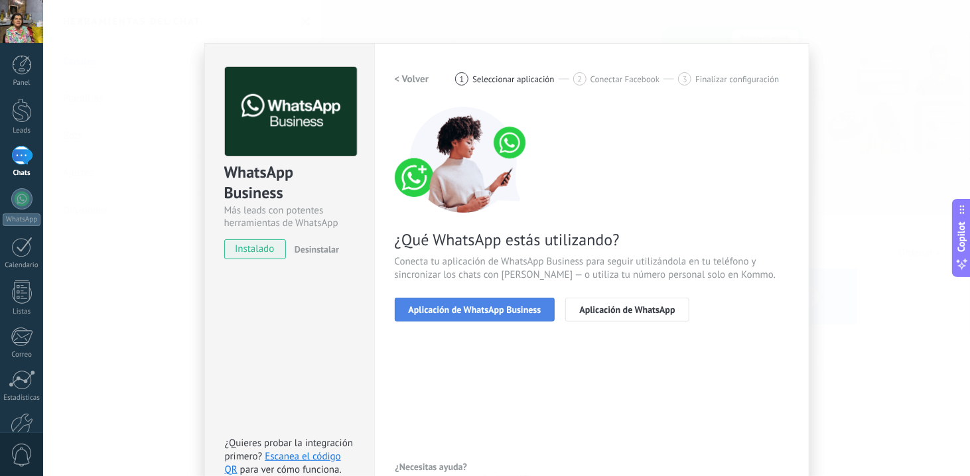
click at [435, 311] on span "Aplicación de WhatsApp Business" at bounding box center [475, 309] width 133 height 9
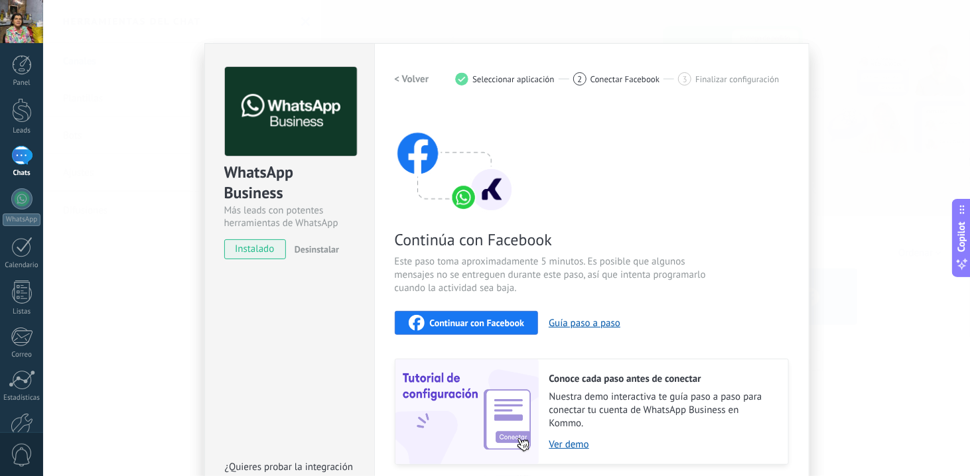
click at [437, 309] on div "Continúa con Facebook Este paso toma aproximadamente 5 minutos. Es posible que …" at bounding box center [592, 286] width 394 height 358
click at [439, 321] on span "Continuar con Facebook" at bounding box center [477, 322] width 95 height 9
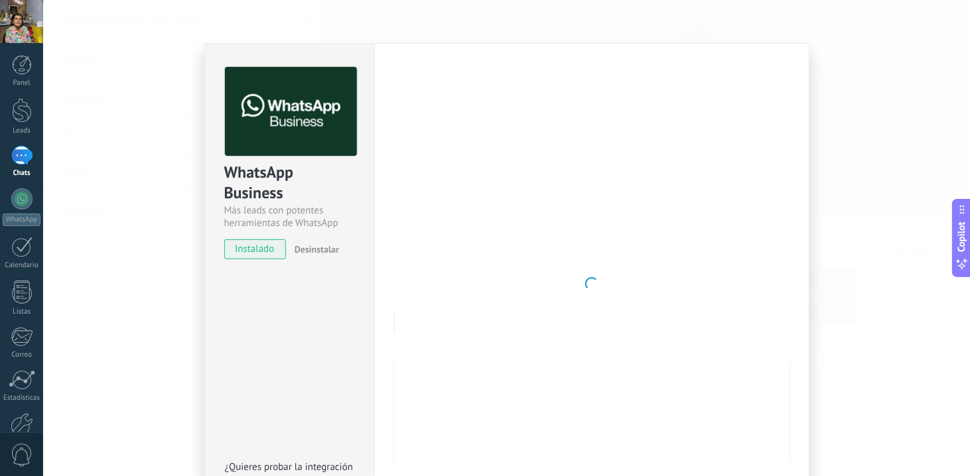
click at [762, 306] on div at bounding box center [592, 284] width 394 height 434
click at [291, 112] on img at bounding box center [291, 112] width 132 height 90
click at [439, 183] on div at bounding box center [592, 284] width 394 height 434
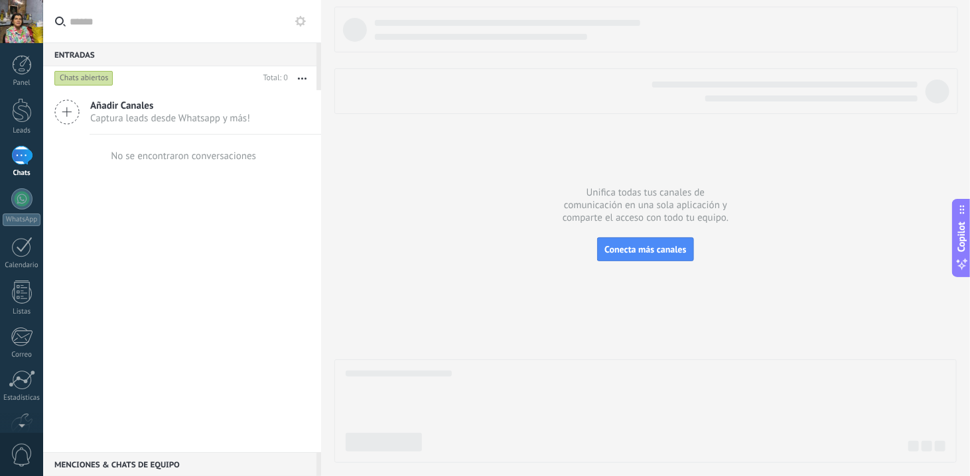
click at [70, 113] on icon at bounding box center [66, 112] width 25 height 25
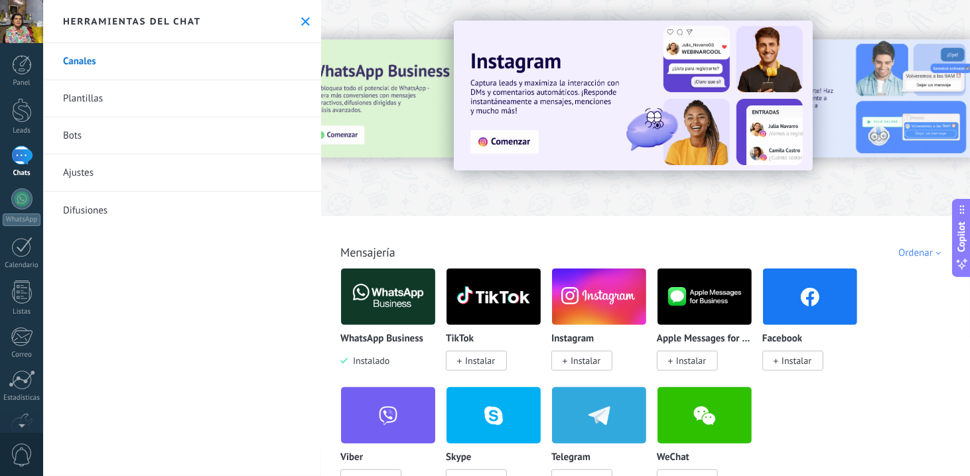
click at [378, 281] on img at bounding box center [388, 297] width 94 height 64
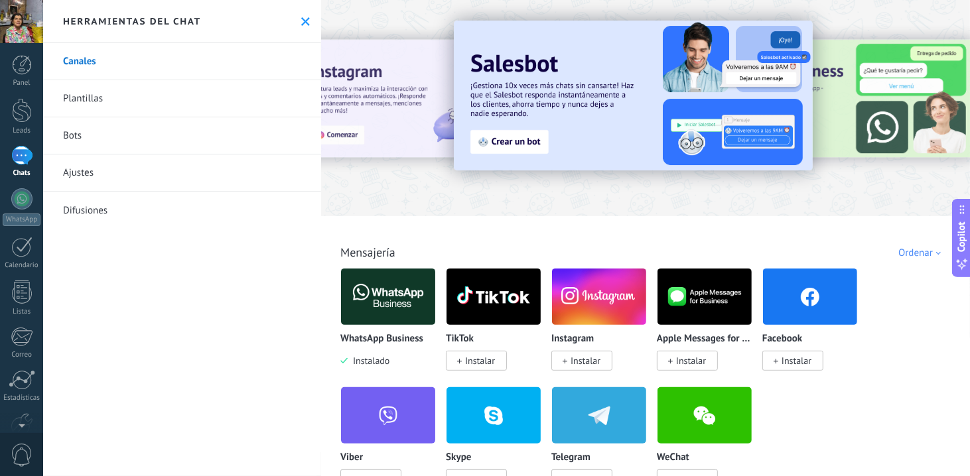
click at [378, 286] on img at bounding box center [388, 297] width 94 height 64
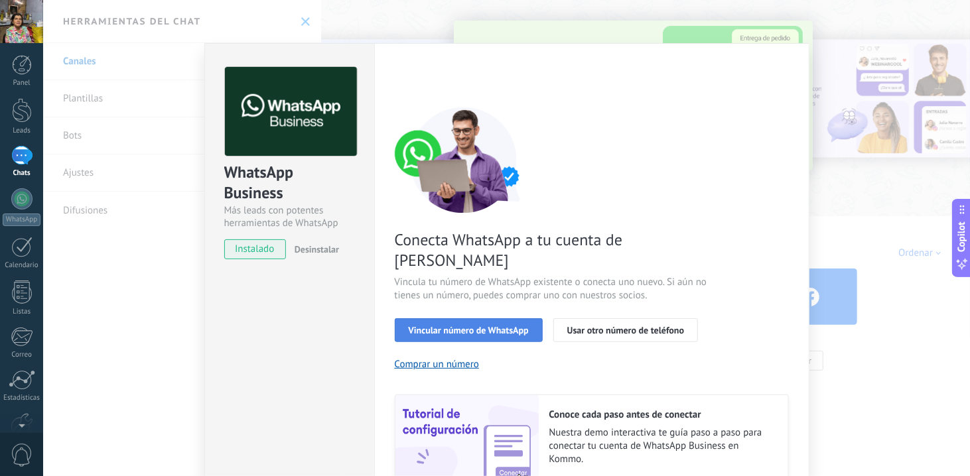
click at [435, 326] on span "Vincular número de WhatsApp" at bounding box center [469, 330] width 120 height 9
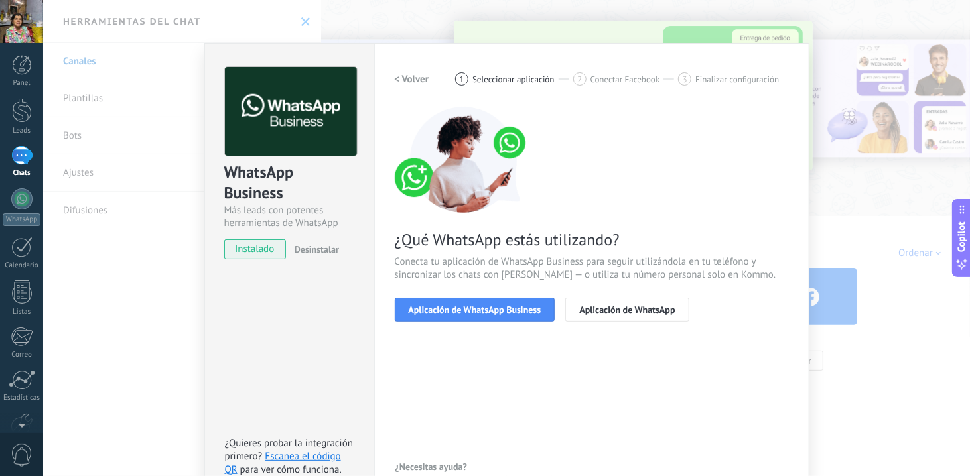
click at [435, 305] on span "Aplicación de WhatsApp Business" at bounding box center [475, 309] width 133 height 9
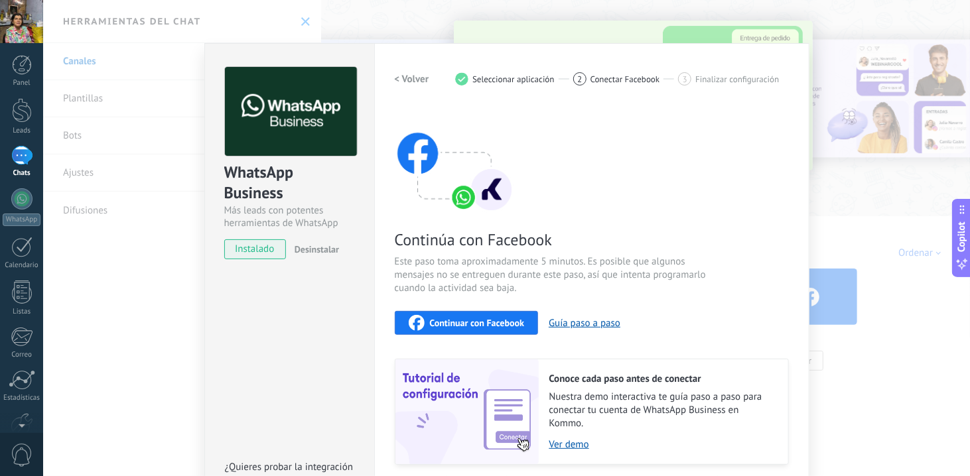
click at [437, 311] on button "Continuar con Facebook" at bounding box center [467, 323] width 144 height 24
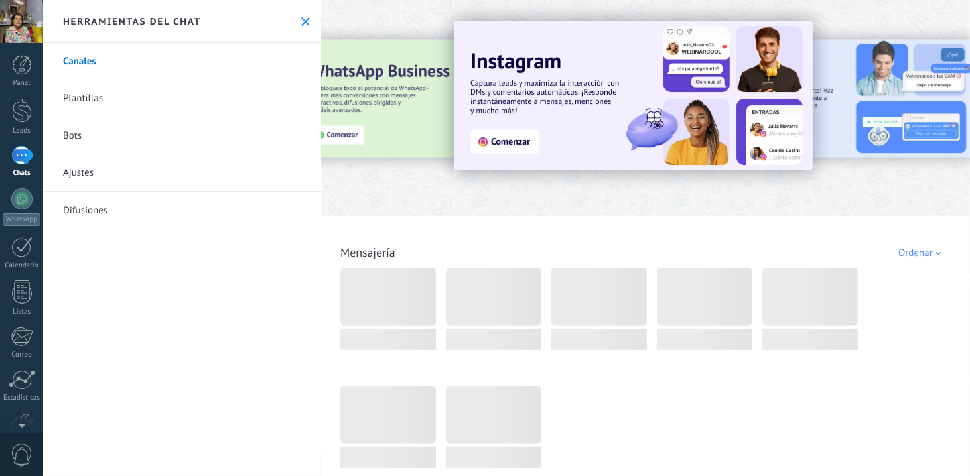
click at [301, 25] on button at bounding box center [305, 21] width 11 height 11
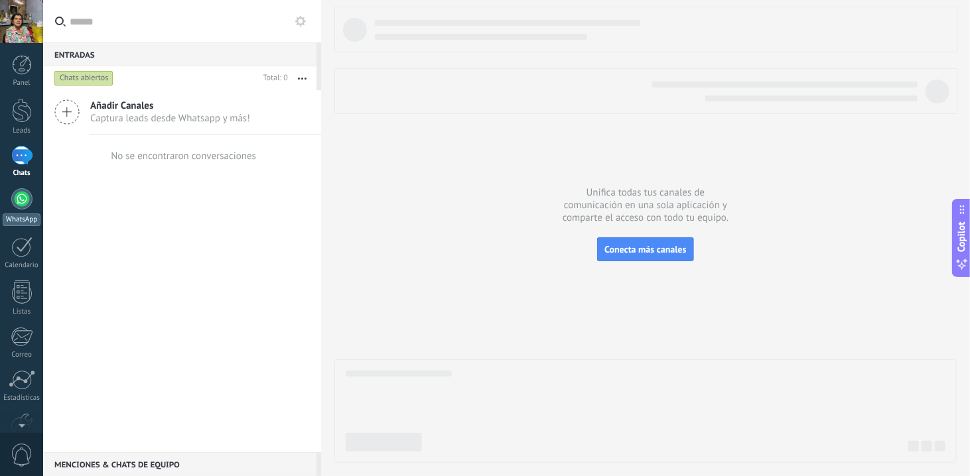
click at [14, 192] on div at bounding box center [21, 198] width 21 height 21
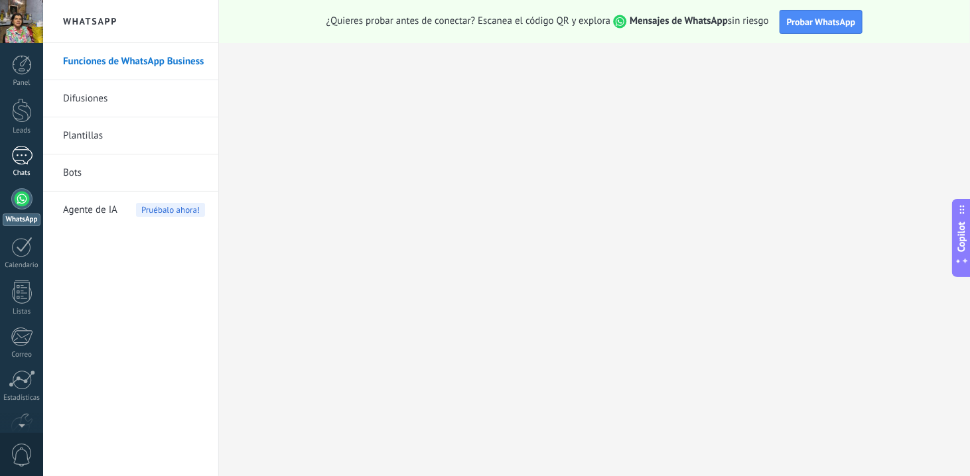
click at [20, 163] on div at bounding box center [21, 155] width 21 height 19
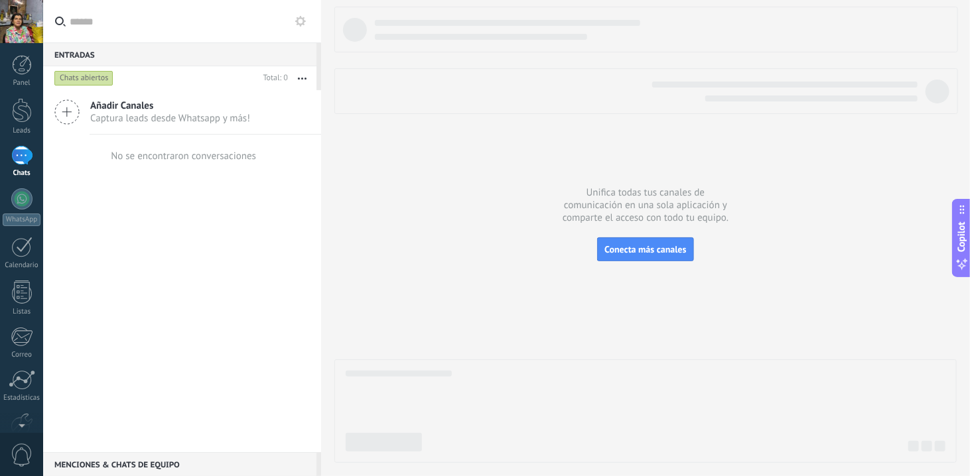
click at [92, 51] on div "Entradas 0" at bounding box center [179, 54] width 273 height 24
click at [221, 123] on span "Captura leads desde Whatsapp y más!" at bounding box center [170, 118] width 160 height 13
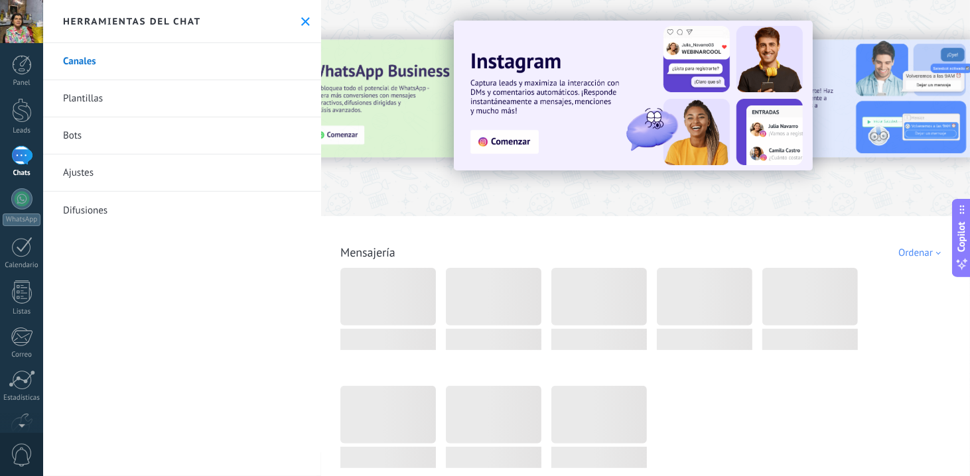
click at [300, 26] on button at bounding box center [305, 21] width 11 height 11
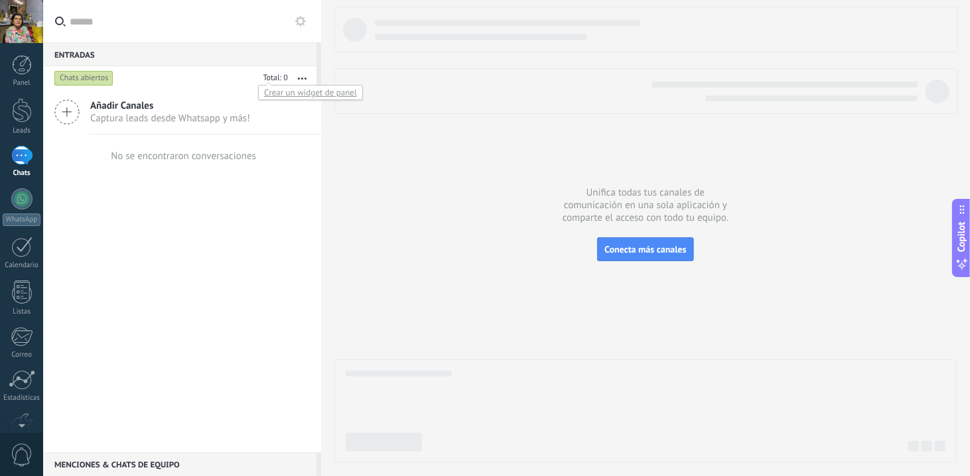
click at [258, 74] on div "Total: 0" at bounding box center [273, 78] width 30 height 13
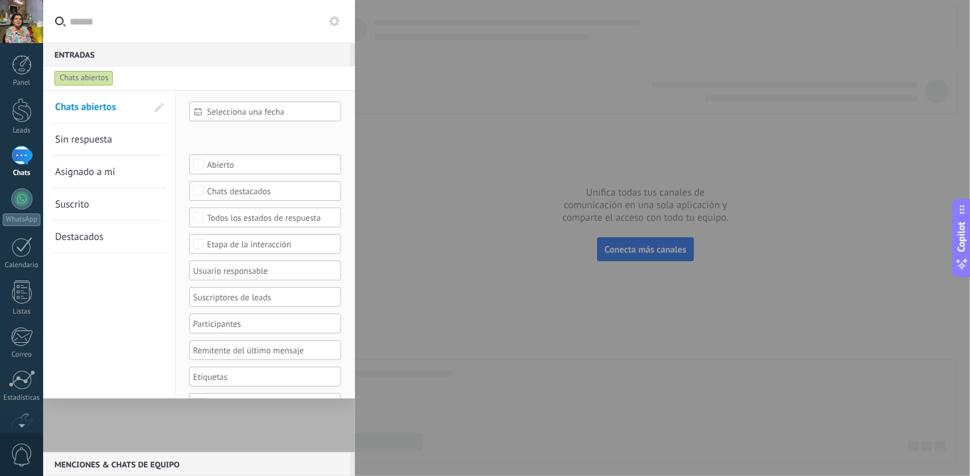
click at [464, 235] on div at bounding box center [485, 238] width 970 height 476
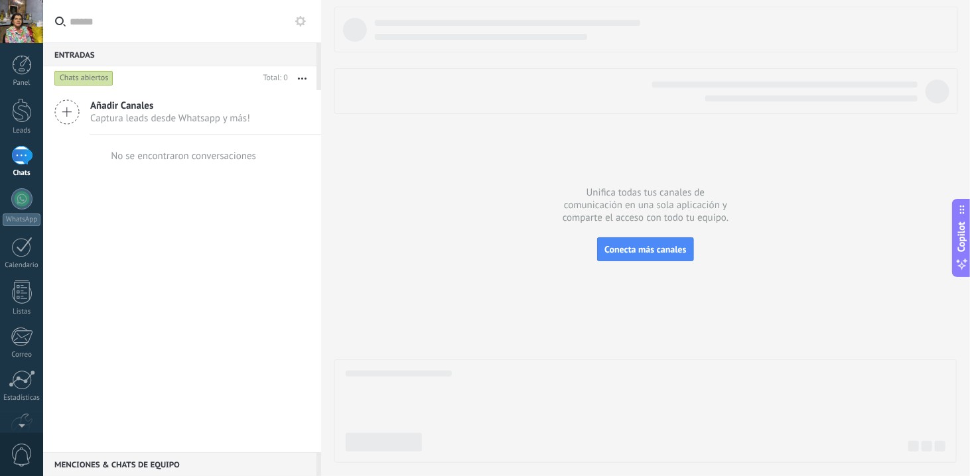
click at [118, 115] on span "Captura leads desde Whatsapp y más!" at bounding box center [170, 118] width 160 height 13
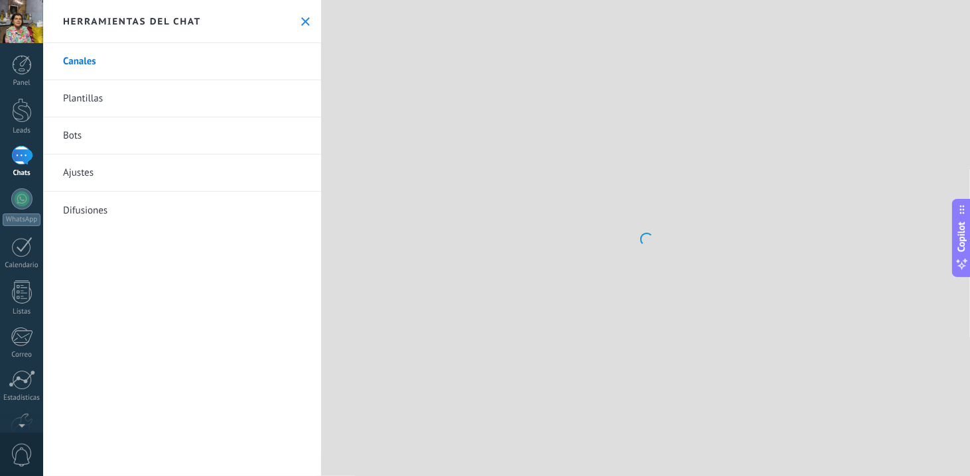
click at [188, 61] on link "Canales" at bounding box center [182, 61] width 278 height 37
click at [70, 61] on link "Canales" at bounding box center [182, 61] width 278 height 37
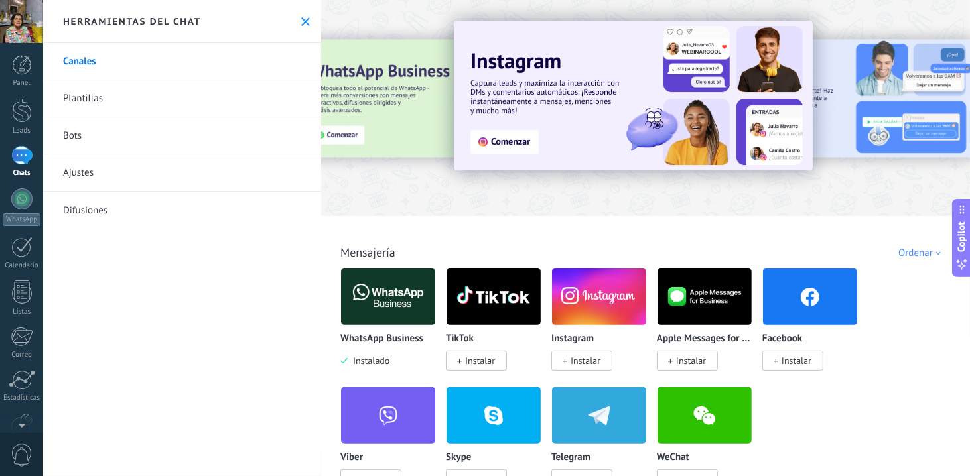
click at [366, 307] on img at bounding box center [388, 297] width 94 height 64
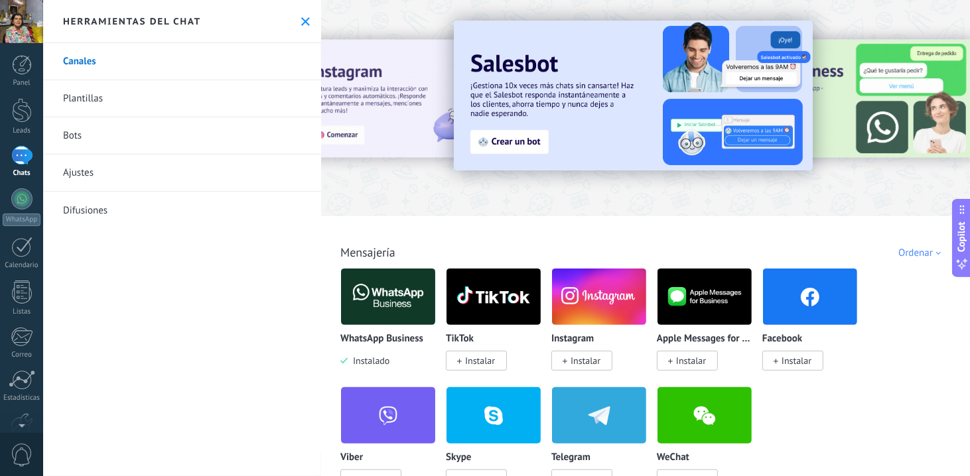
click at [366, 307] on img at bounding box center [388, 297] width 94 height 64
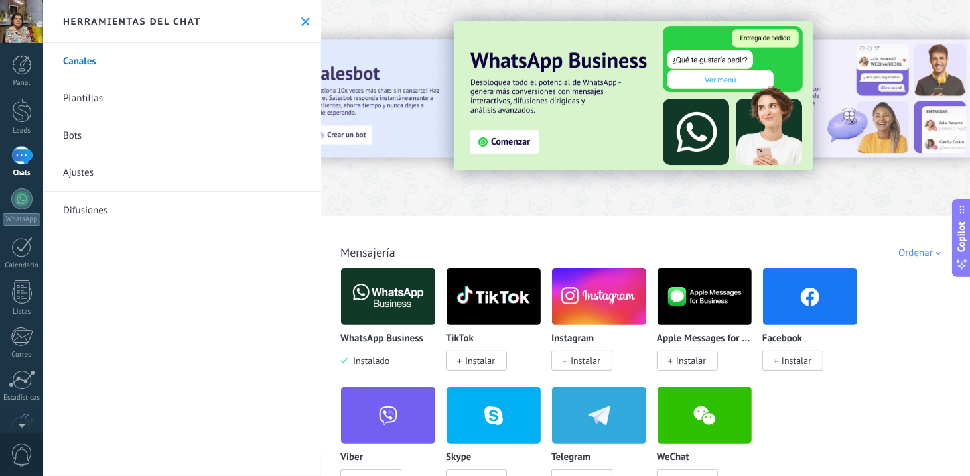
click at [389, 304] on img at bounding box center [388, 297] width 94 height 64
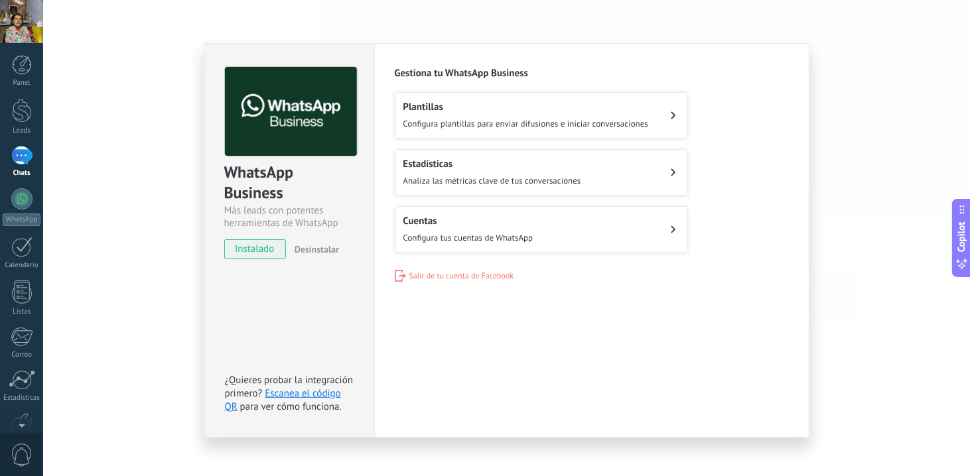
click at [478, 122] on span "Configura plantillas para enviar difusiones e iniciar conversaciones" at bounding box center [526, 123] width 246 height 11
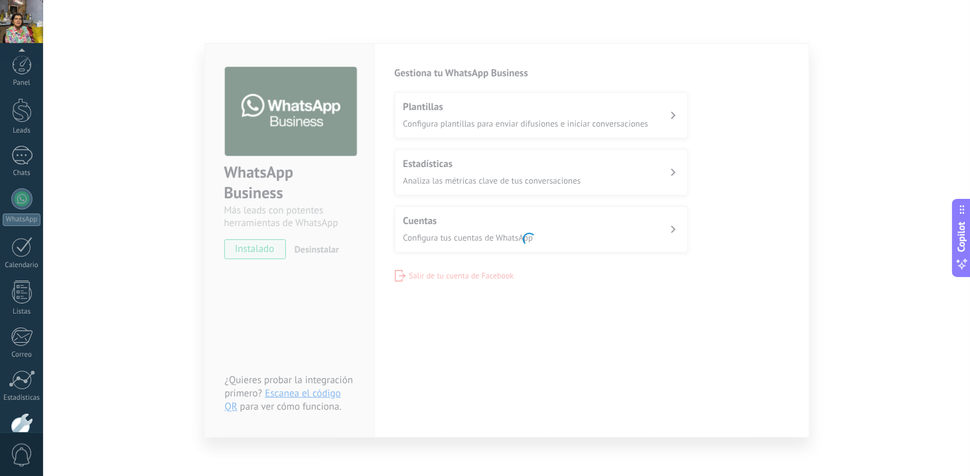
scroll to position [74, 0]
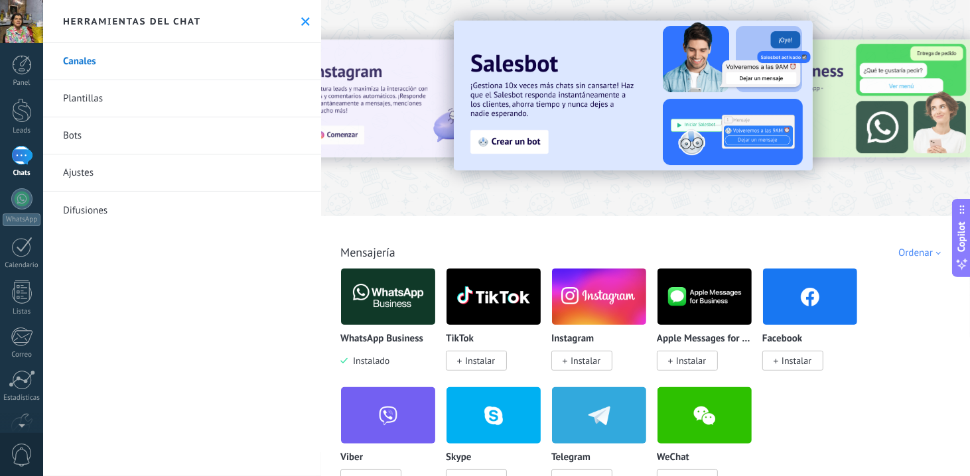
click at [376, 285] on img at bounding box center [388, 297] width 94 height 64
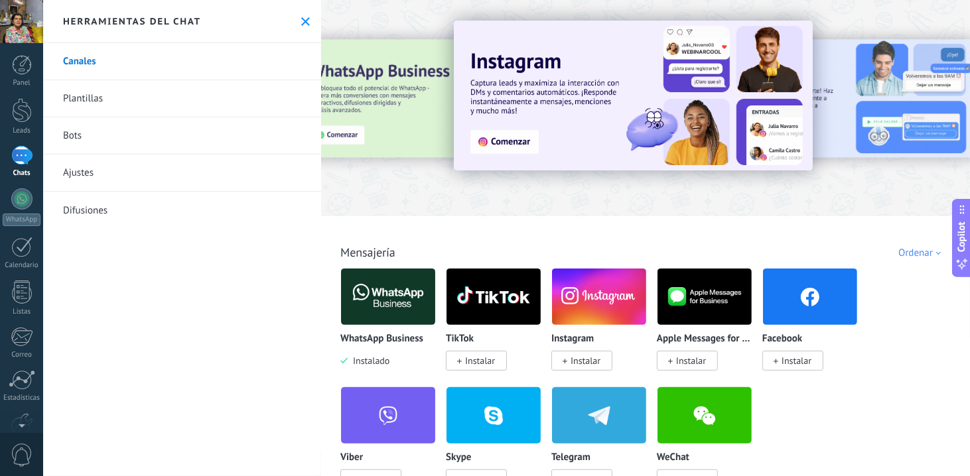
click at [380, 307] on img at bounding box center [388, 297] width 94 height 64
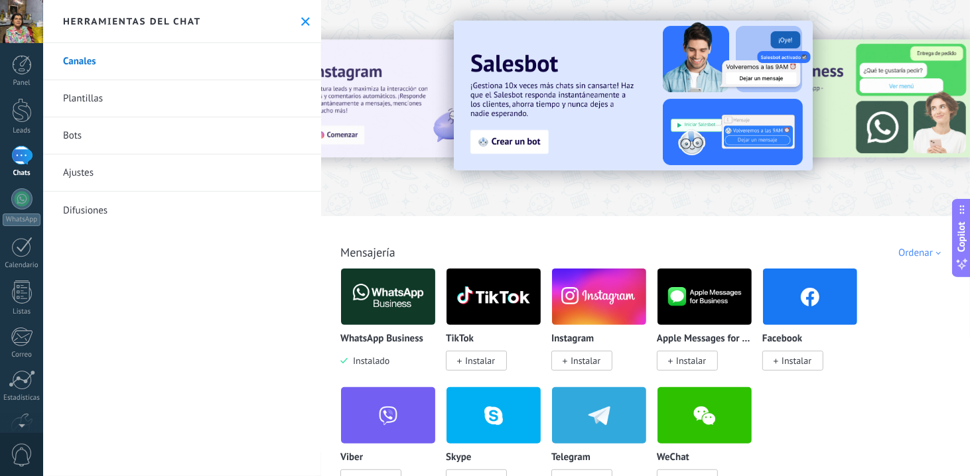
click at [380, 307] on img at bounding box center [388, 297] width 94 height 64
click at [409, 291] on img at bounding box center [388, 297] width 94 height 64
click at [360, 283] on img at bounding box center [388, 297] width 94 height 64
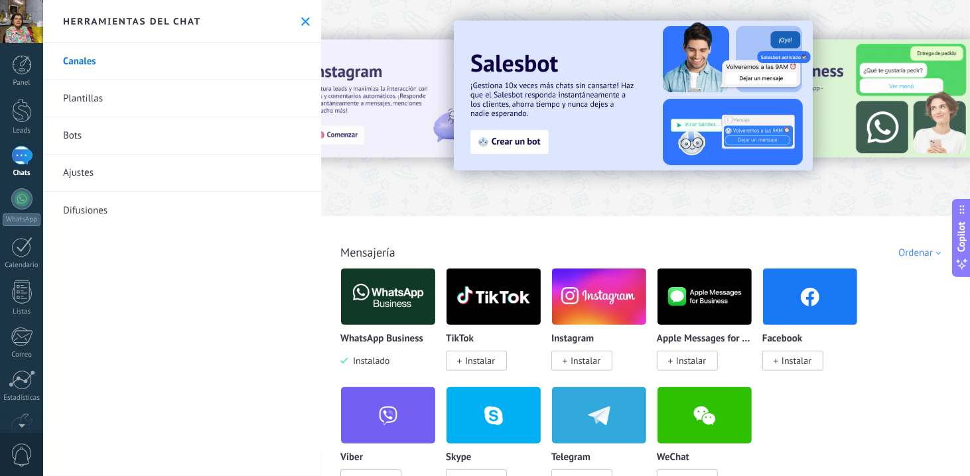
click at [360, 283] on img at bounding box center [388, 297] width 94 height 64
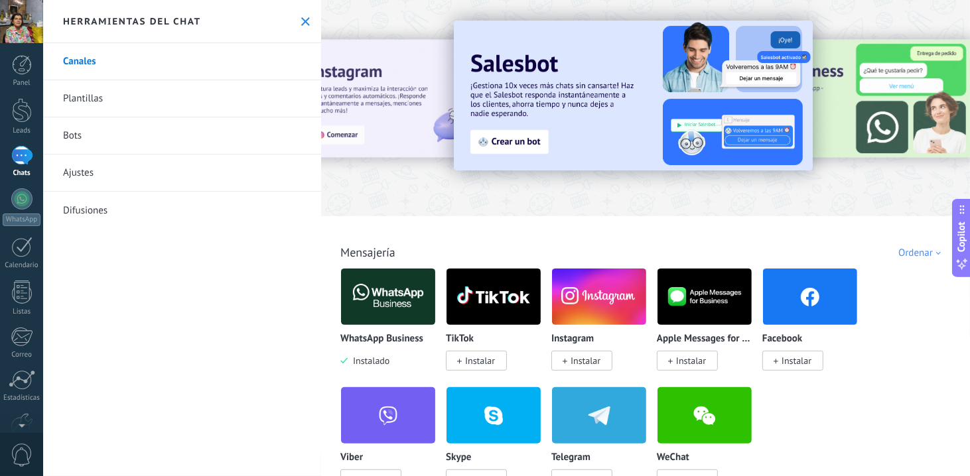
click at [360, 283] on img at bounding box center [388, 297] width 94 height 64
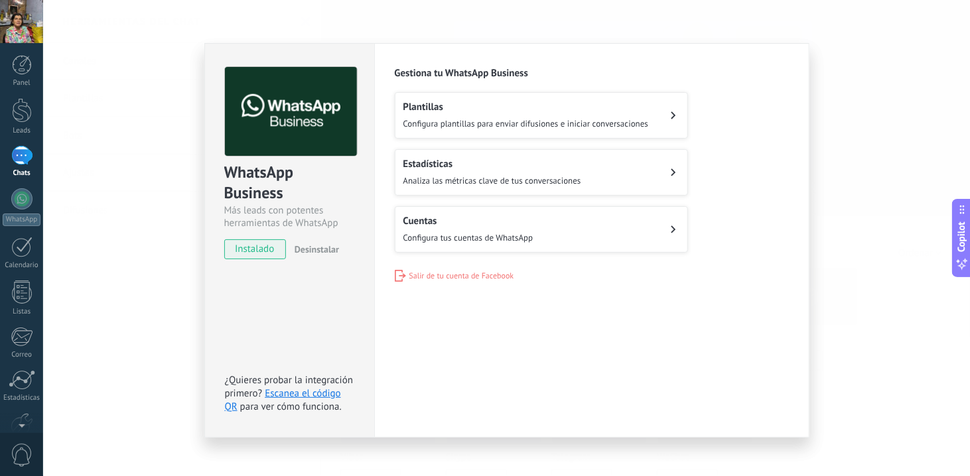
click at [581, 230] on button "Cuentas Configura tus cuentas de WhatsApp" at bounding box center [541, 229] width 293 height 46
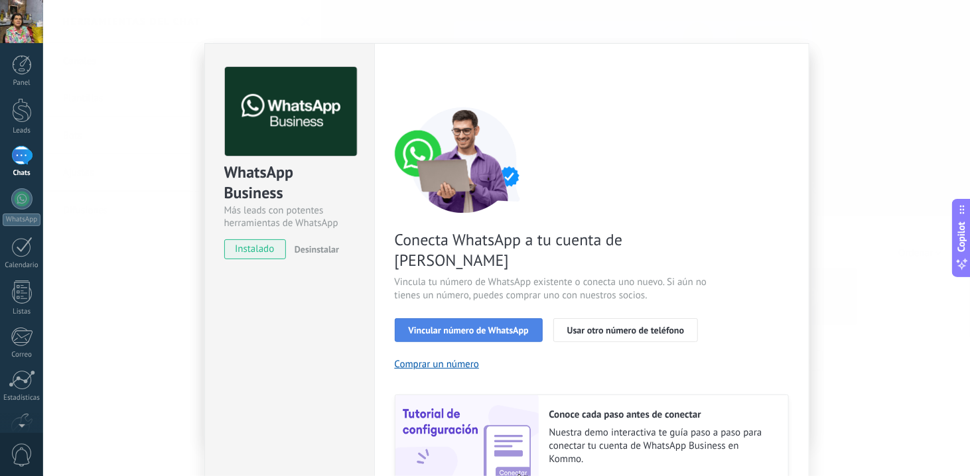
click at [454, 326] on span "Vincular número de WhatsApp" at bounding box center [469, 330] width 120 height 9
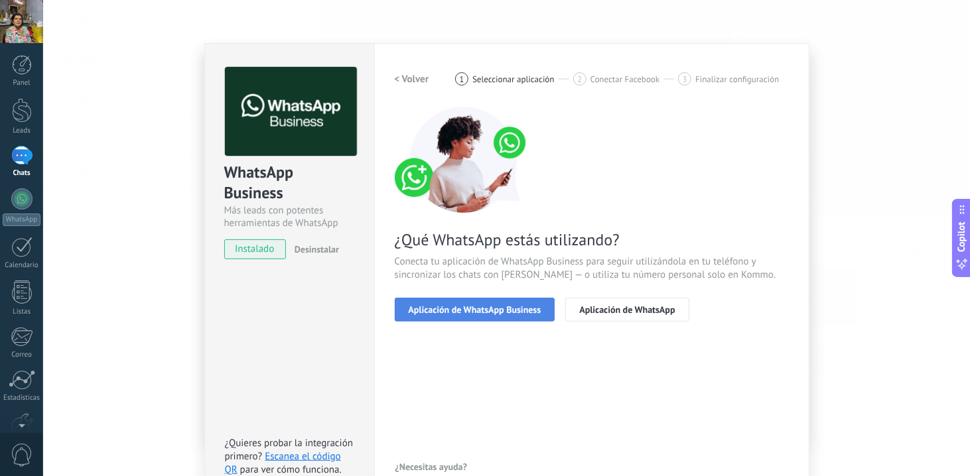
drag, startPoint x: 454, startPoint y: 305, endPoint x: 415, endPoint y: 309, distance: 38.6
click at [415, 309] on span "Aplicación de WhatsApp Business" at bounding box center [475, 309] width 133 height 9
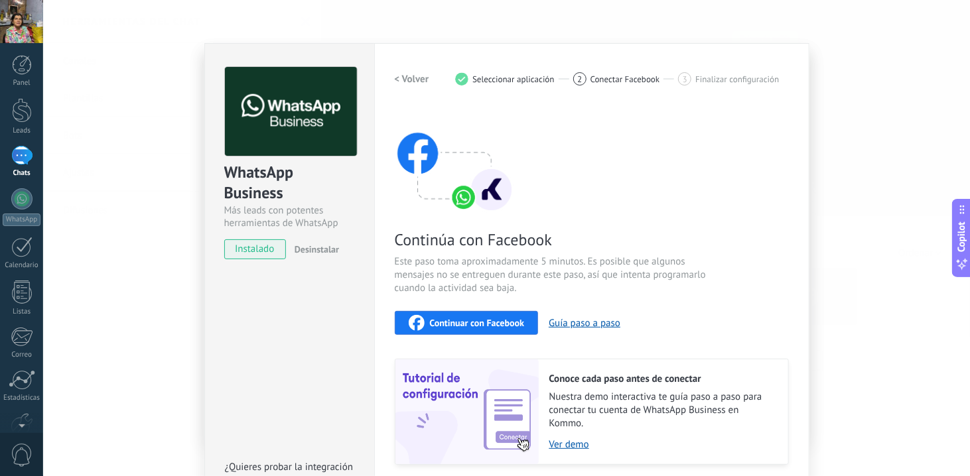
click at [430, 325] on span "Continuar con Facebook" at bounding box center [477, 322] width 95 height 9
